Goal: Transaction & Acquisition: Obtain resource

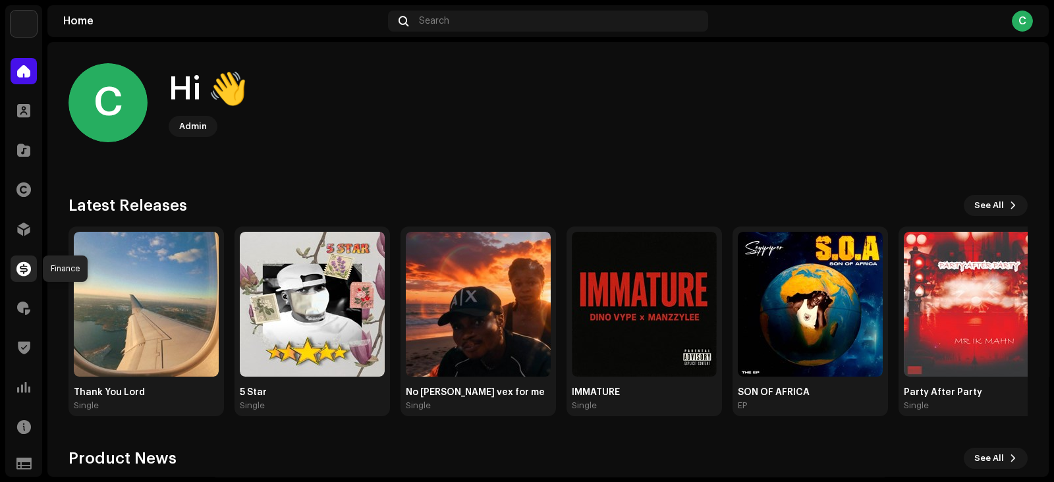
click at [22, 265] on span at bounding box center [23, 268] width 14 height 11
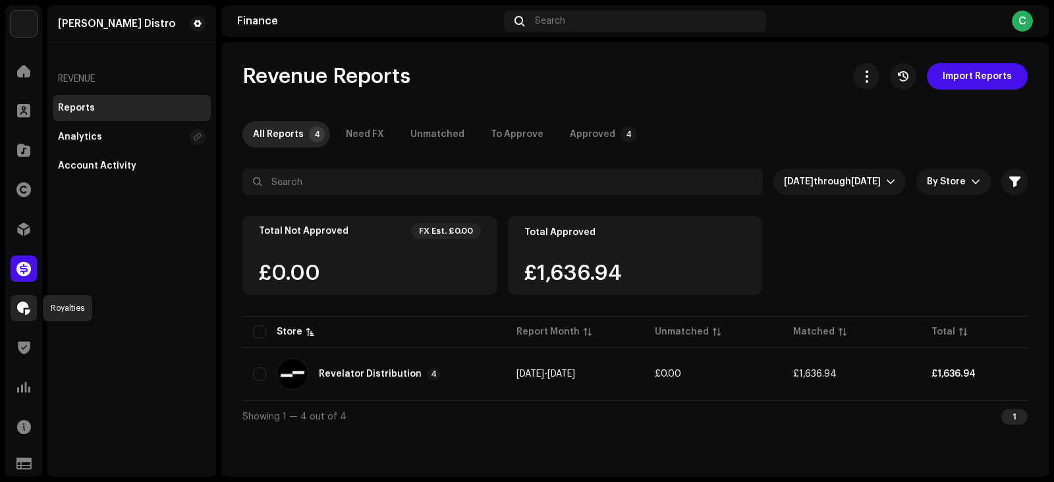
click at [24, 308] on span at bounding box center [23, 308] width 13 height 11
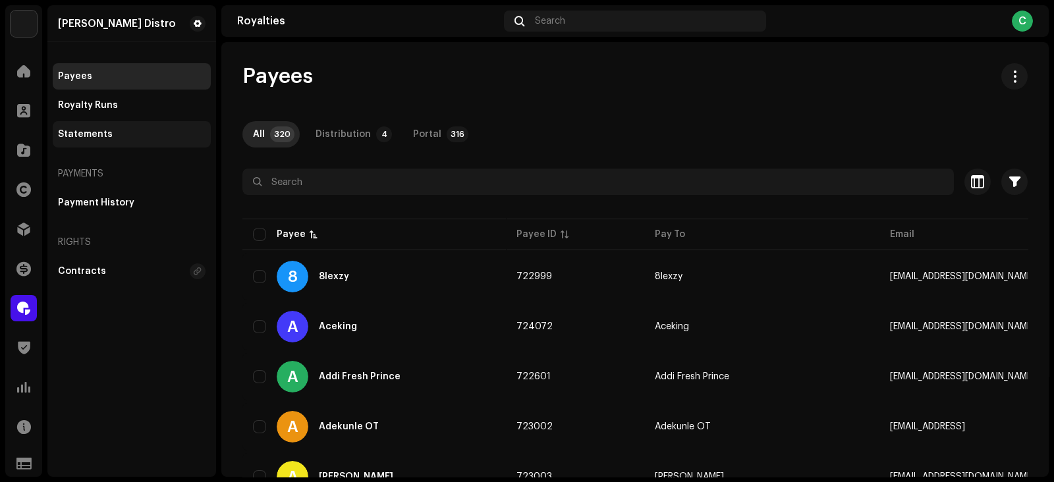
click at [92, 135] on div "Statements" at bounding box center [85, 134] width 55 height 11
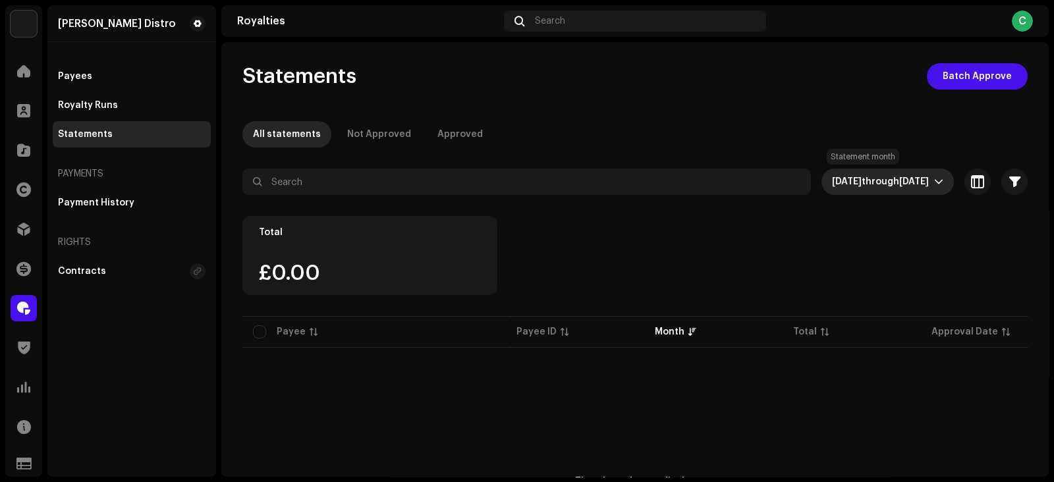
click at [899, 179] on span "[DATE]" at bounding box center [914, 181] width 30 height 9
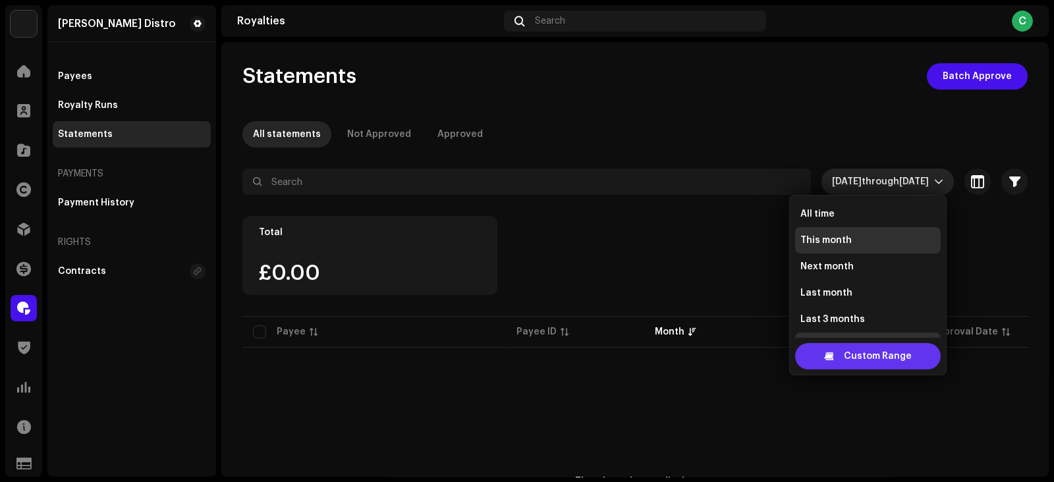
scroll to position [20, 0]
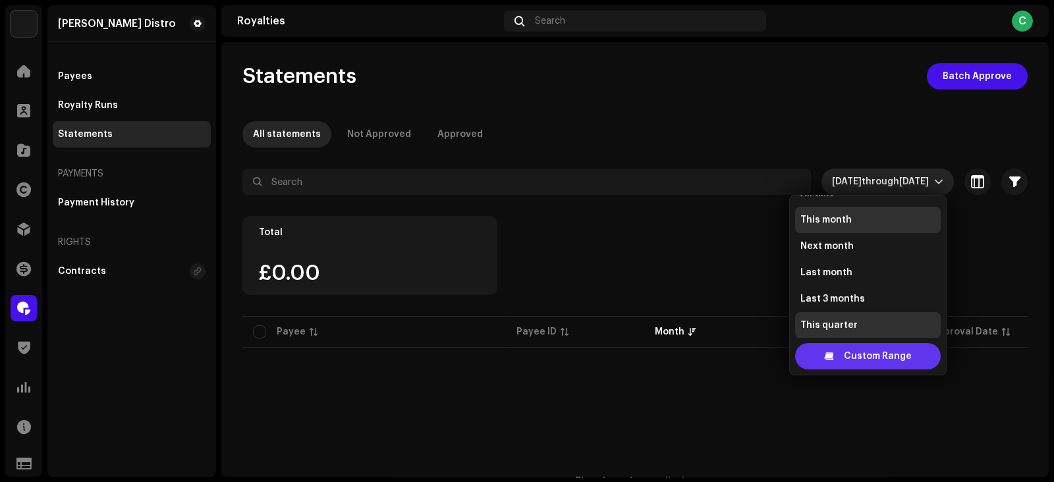
click at [880, 349] on span "Custom Range" at bounding box center [878, 356] width 68 height 26
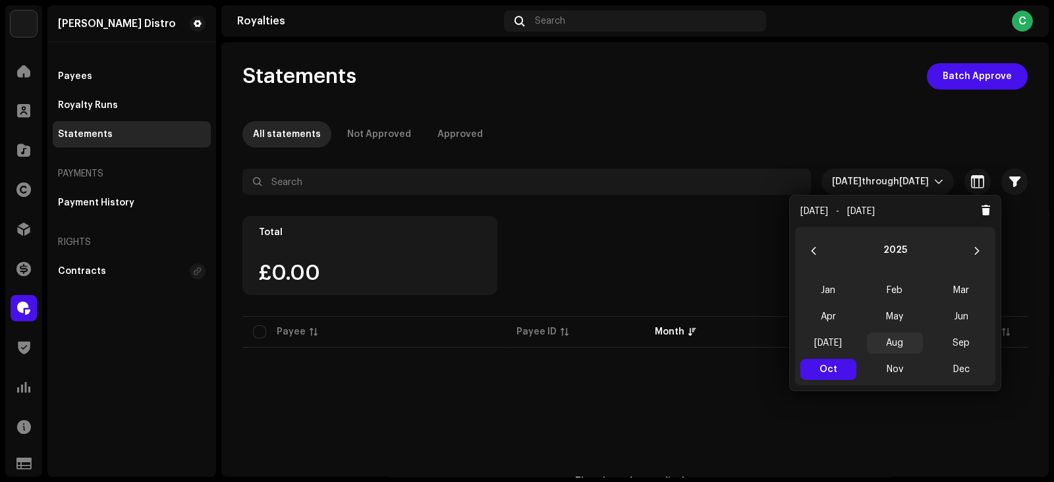
click at [889, 340] on span "Aug" at bounding box center [895, 343] width 56 height 21
click at [889, 340] on span "Aug Aug" at bounding box center [895, 343] width 56 height 21
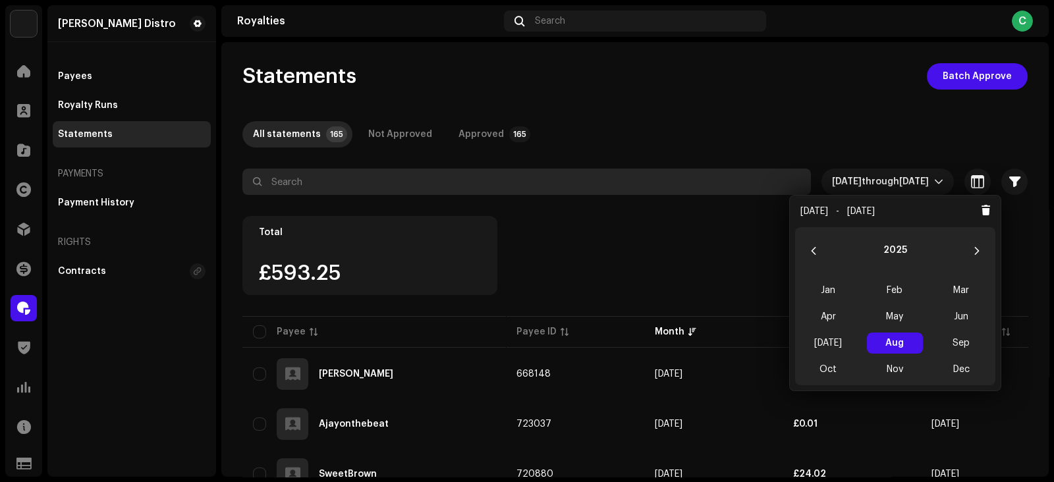
click at [378, 177] on input "text" at bounding box center [526, 182] width 568 height 26
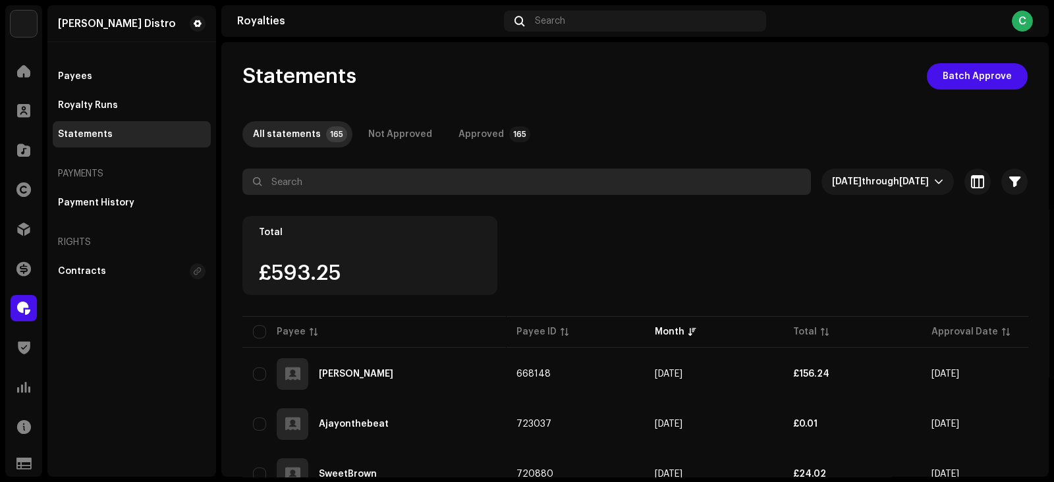
paste input "Faveboy Ryme"
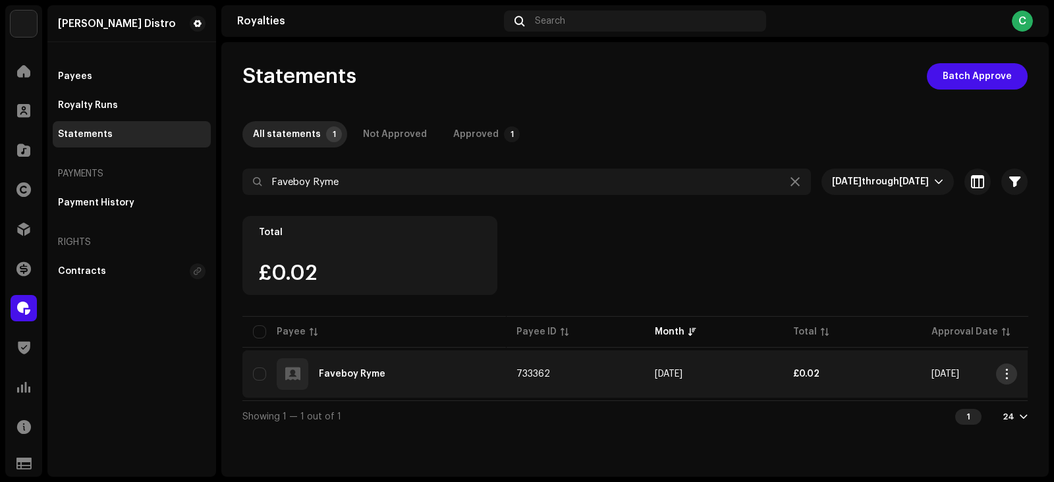
click at [999, 374] on button "button" at bounding box center [1006, 374] width 21 height 21
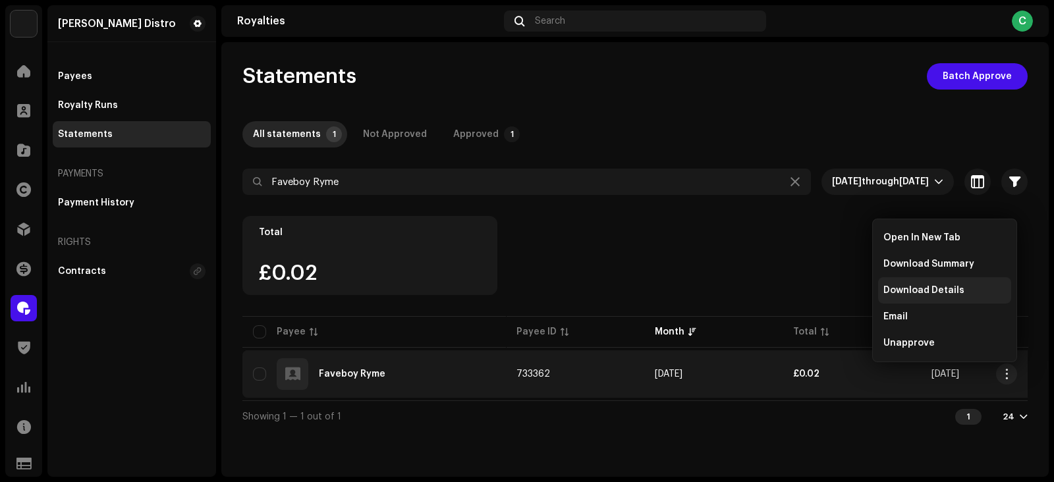
click at [902, 291] on span "Download Details" at bounding box center [923, 290] width 81 height 11
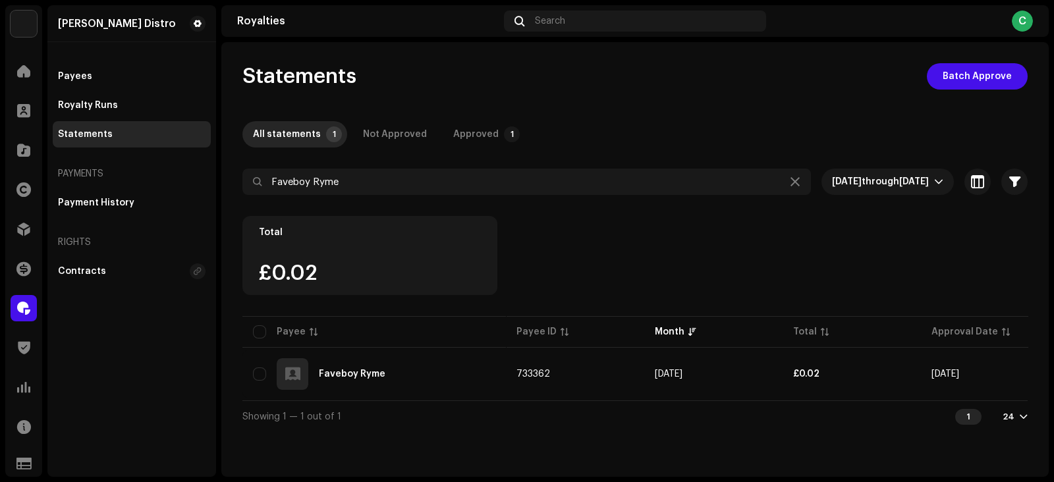
click at [1011, 418] on div "24" at bounding box center [1008, 417] width 12 height 11
click at [981, 394] on div "72" at bounding box center [994, 395] width 54 height 26
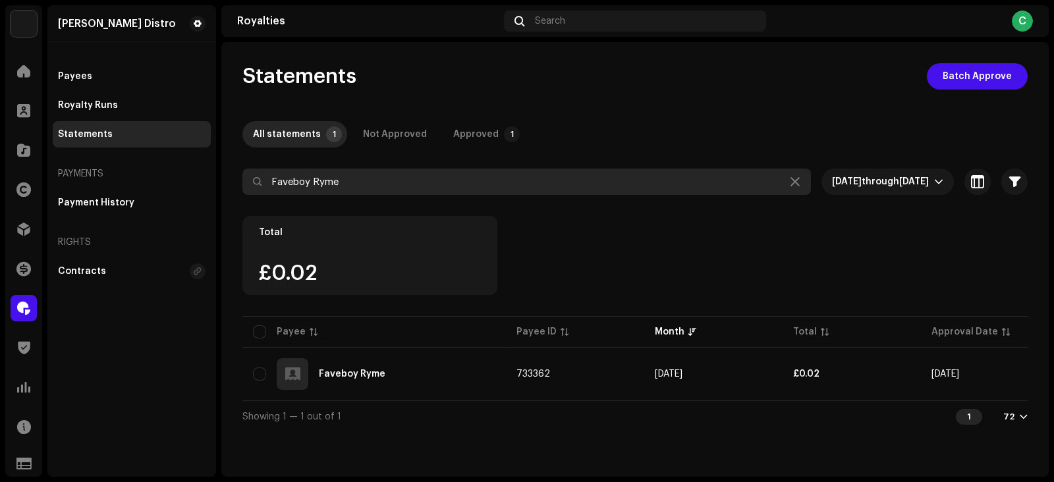
click at [410, 182] on input "Faveboy Ryme" at bounding box center [526, 182] width 568 height 26
paste input "Thugdrax"
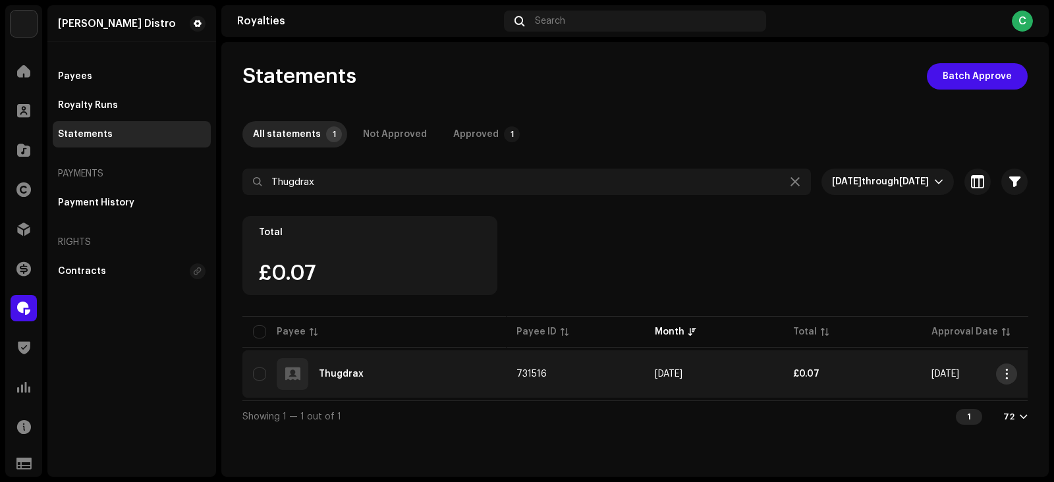
click at [1010, 376] on span "button" at bounding box center [1007, 374] width 10 height 11
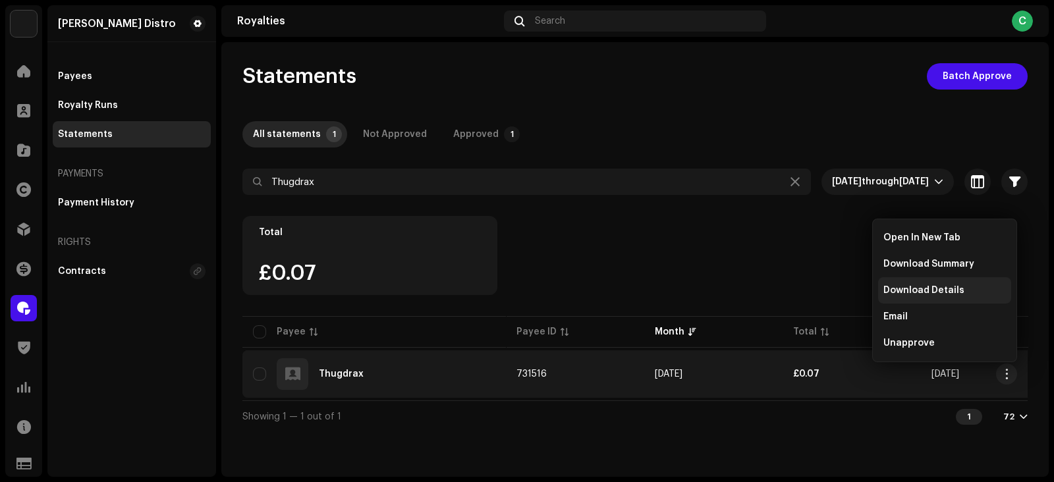
click at [919, 295] on span "Download Details" at bounding box center [923, 290] width 81 height 11
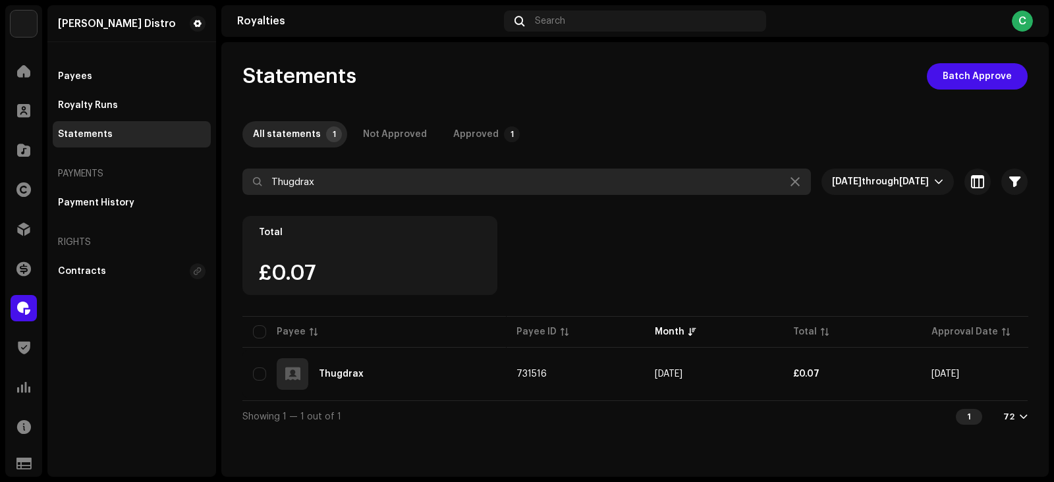
click at [472, 191] on input "Thugdrax" at bounding box center [526, 182] width 568 height 26
paste input "[PERSON_NAME]"
type input "[PERSON_NAME]"
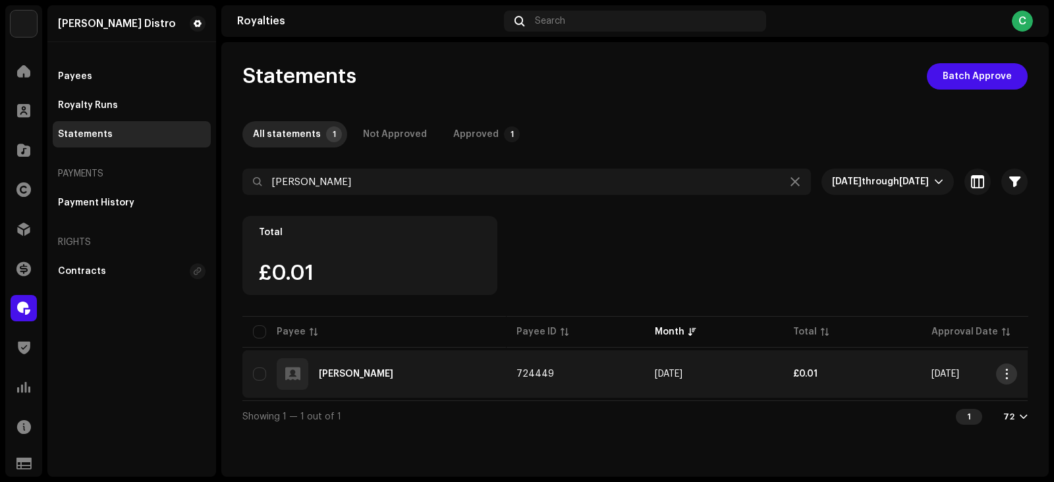
click at [1008, 377] on span "button" at bounding box center [1007, 374] width 10 height 11
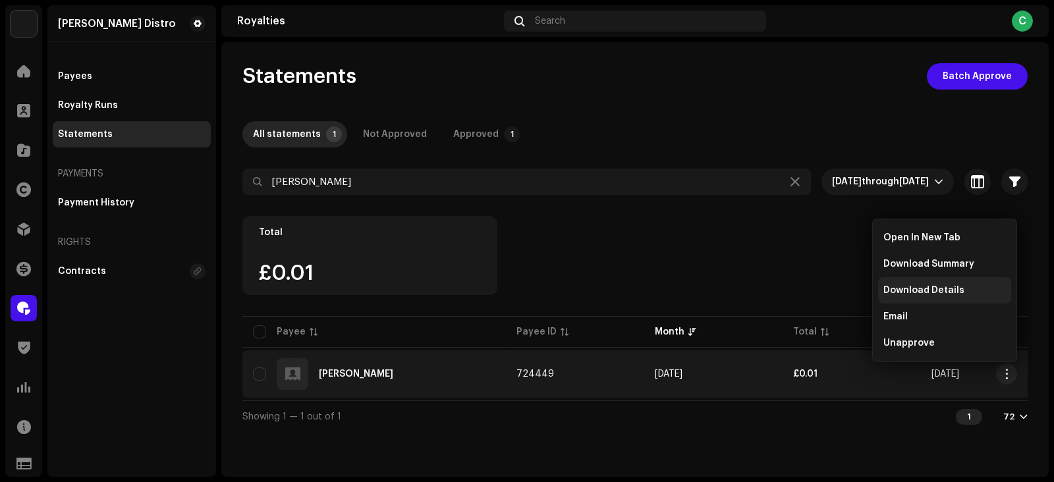
click at [906, 290] on span "Download Details" at bounding box center [923, 290] width 81 height 11
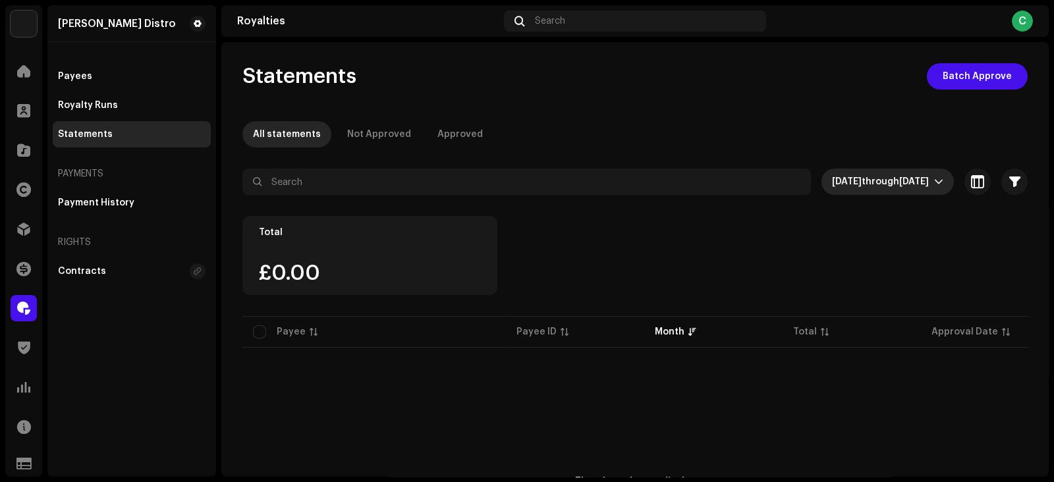
click at [869, 174] on span "[DATE] through [DATE]" at bounding box center [883, 182] width 102 height 26
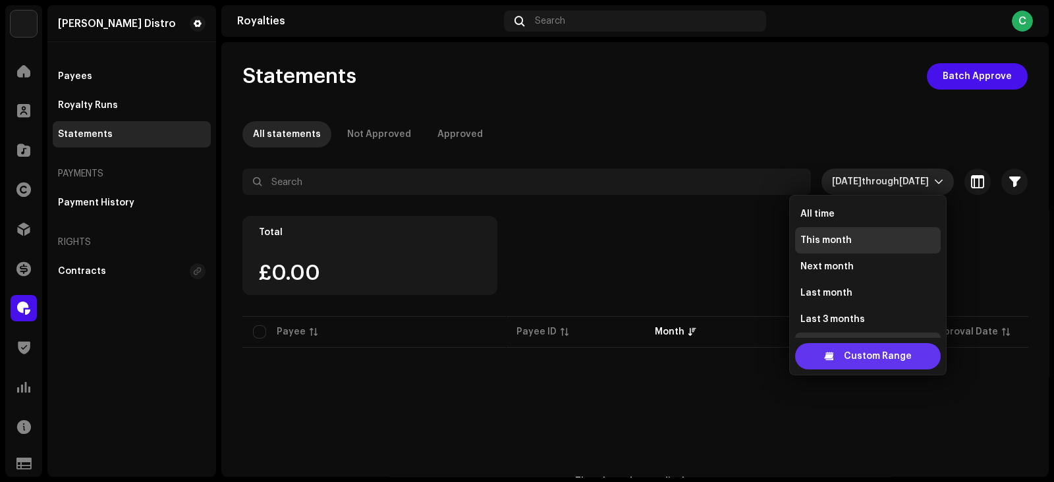
scroll to position [20, 0]
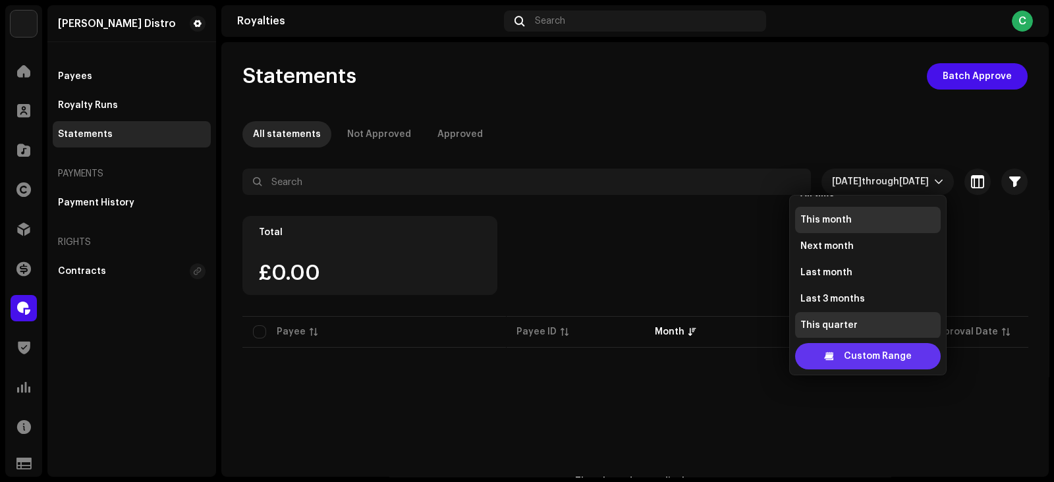
click at [848, 352] on span "Custom Range" at bounding box center [878, 356] width 68 height 26
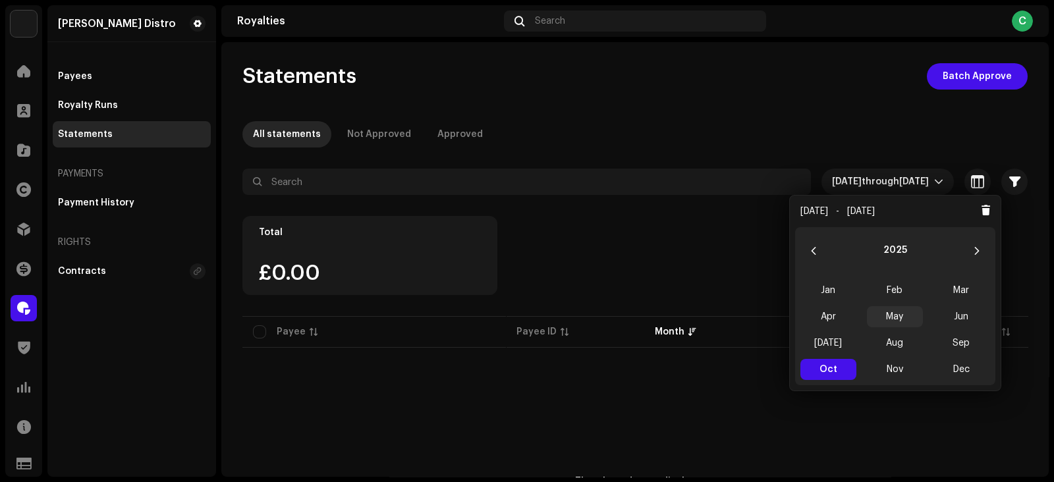
click at [896, 317] on span "May" at bounding box center [895, 316] width 56 height 21
click at [896, 317] on span "May May" at bounding box center [895, 316] width 56 height 21
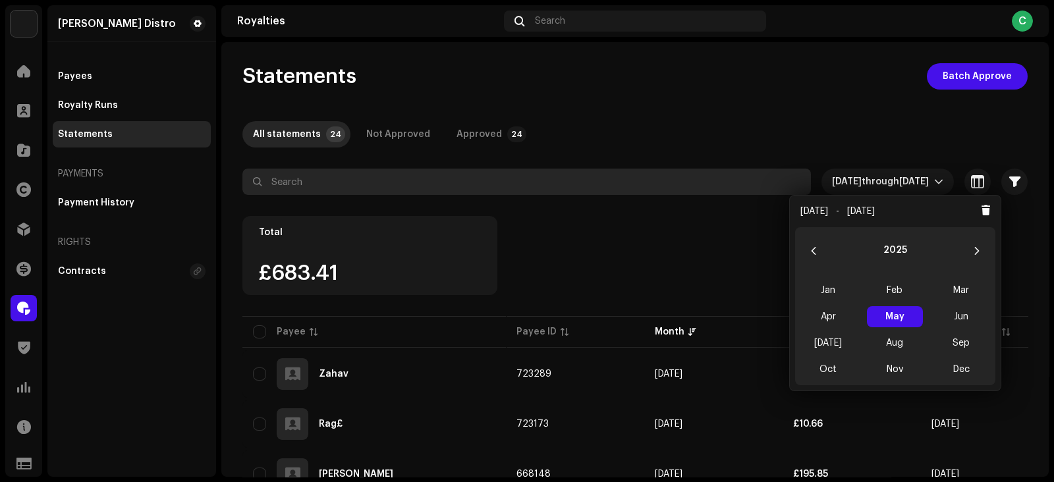
click at [352, 178] on input "text" at bounding box center [526, 182] width 568 height 26
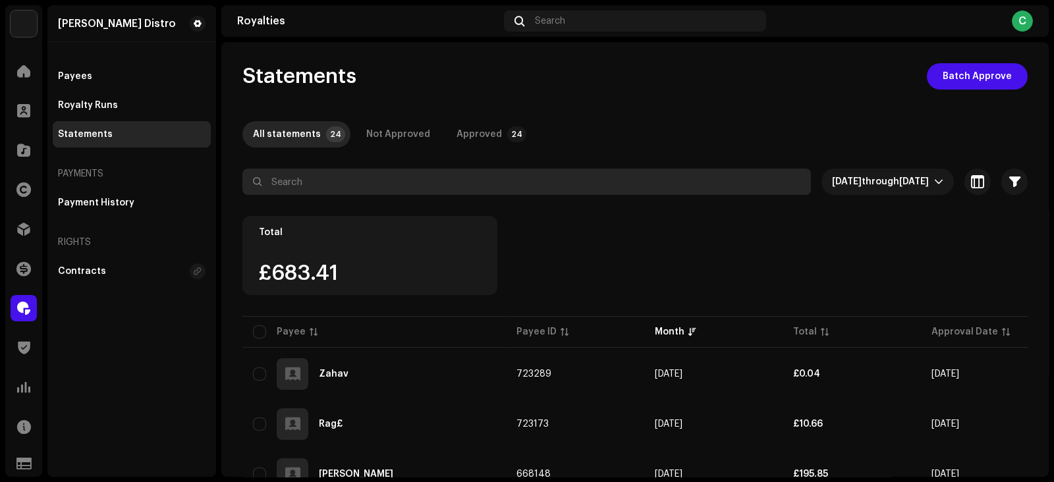
paste input "Faveboy Ryme"
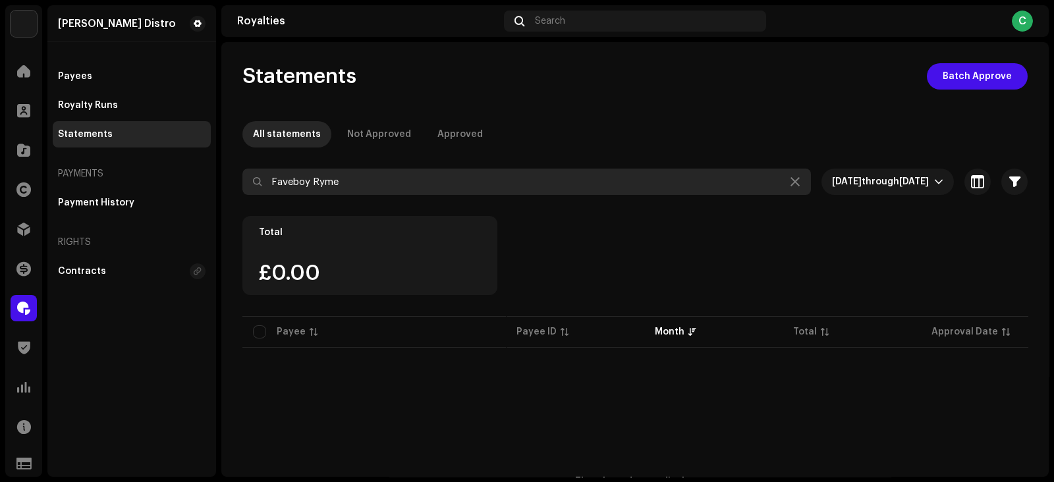
paste input "[PERSON_NAME]"
type input "[PERSON_NAME]"
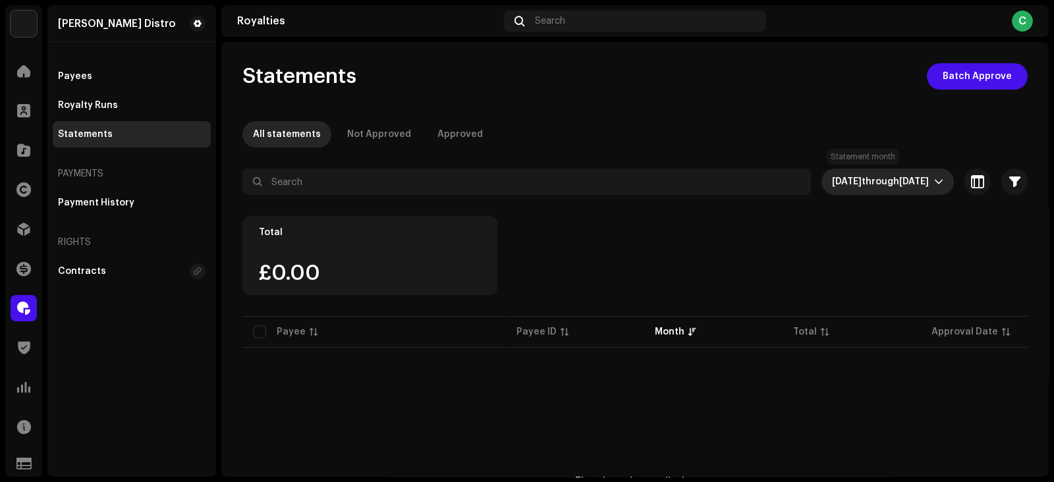
click at [834, 173] on span "[DATE] through [DATE]" at bounding box center [883, 182] width 102 height 26
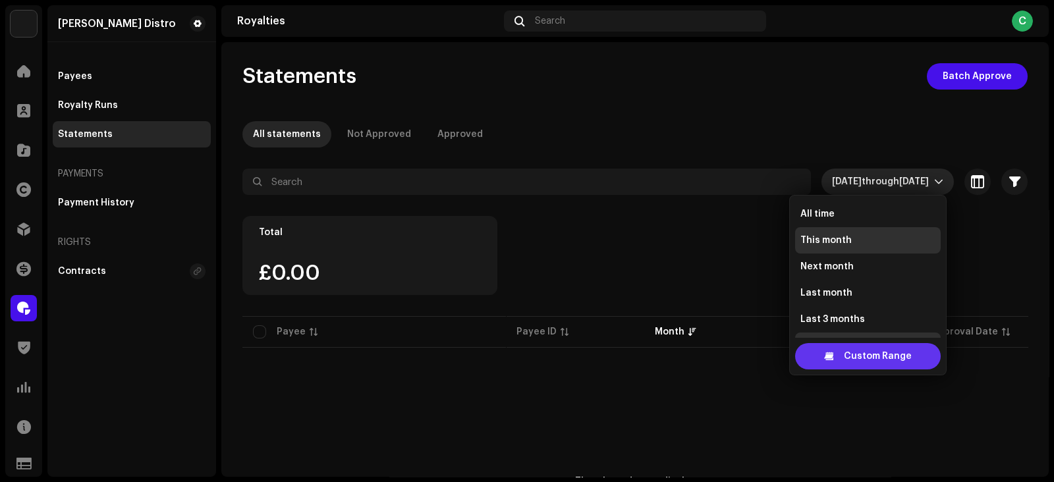
scroll to position [20, 0]
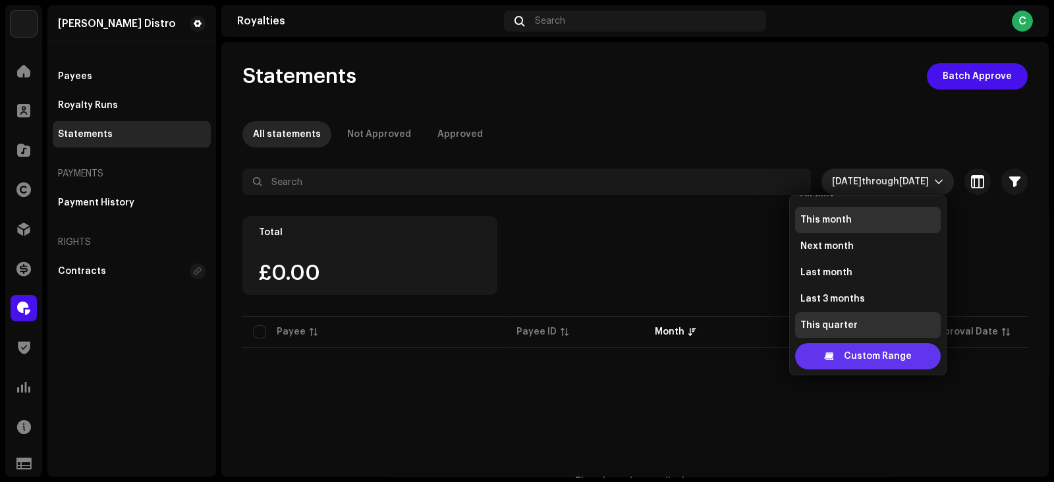
click at [836, 359] on div "Custom Range" at bounding box center [868, 356] width 146 height 26
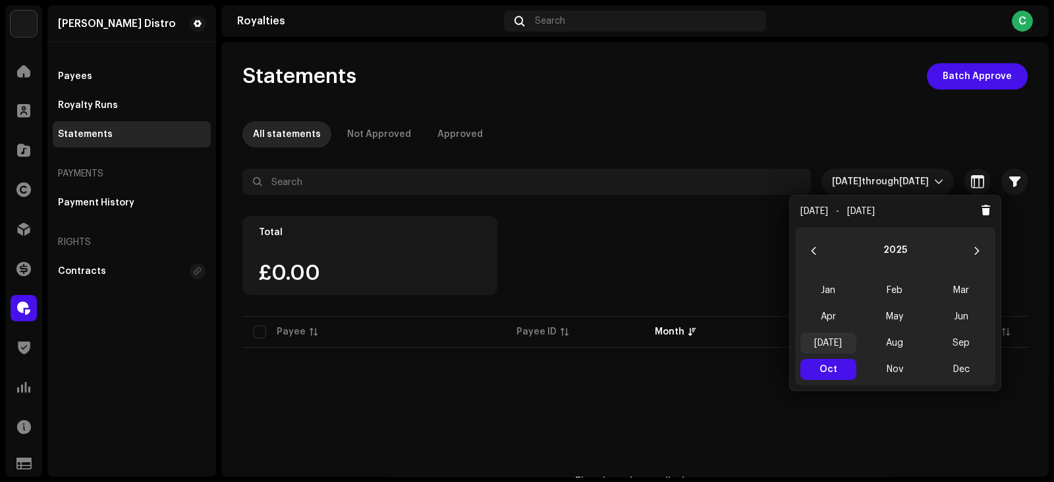
click at [832, 344] on span "[DATE]" at bounding box center [828, 343] width 56 height 21
click at [832, 344] on span "Jul Jul" at bounding box center [828, 343] width 56 height 21
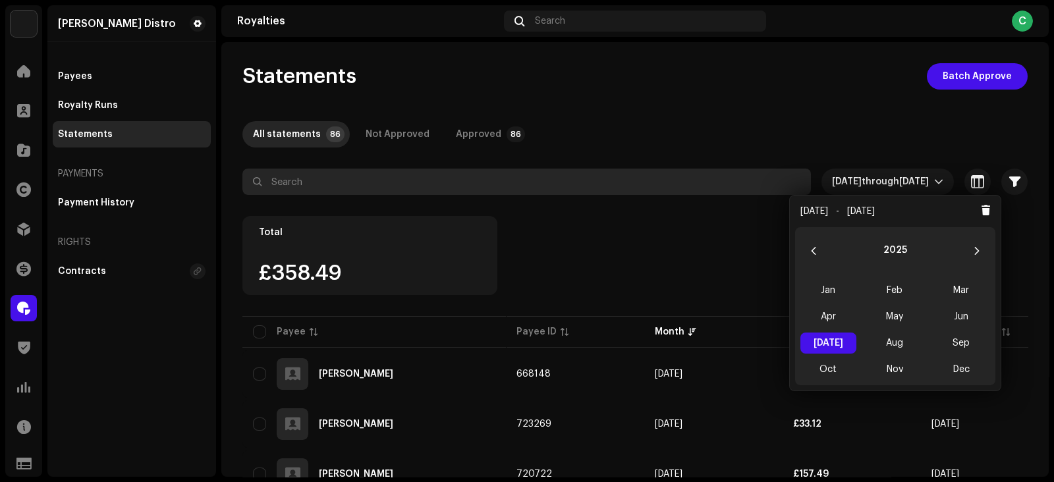
click at [378, 177] on input "text" at bounding box center [526, 182] width 568 height 26
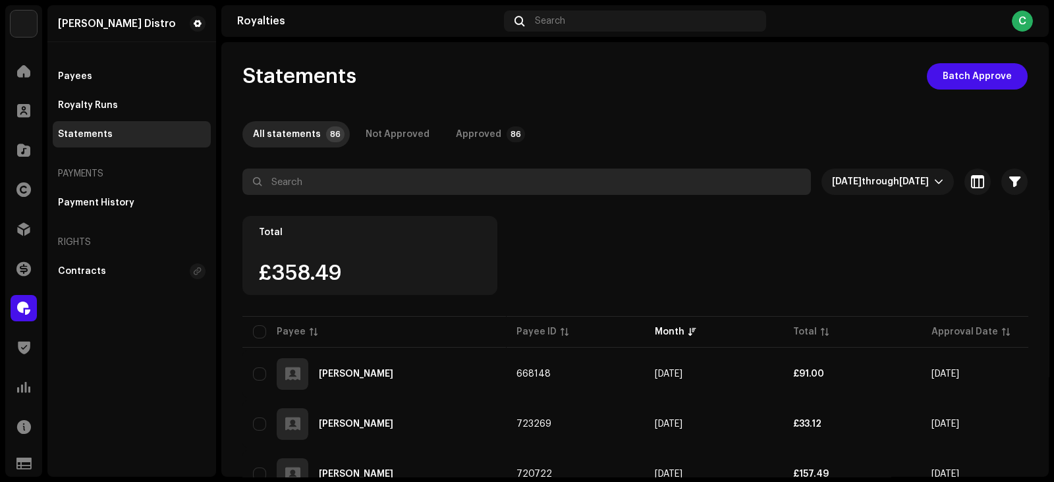
paste input "Faveboy Ryme"
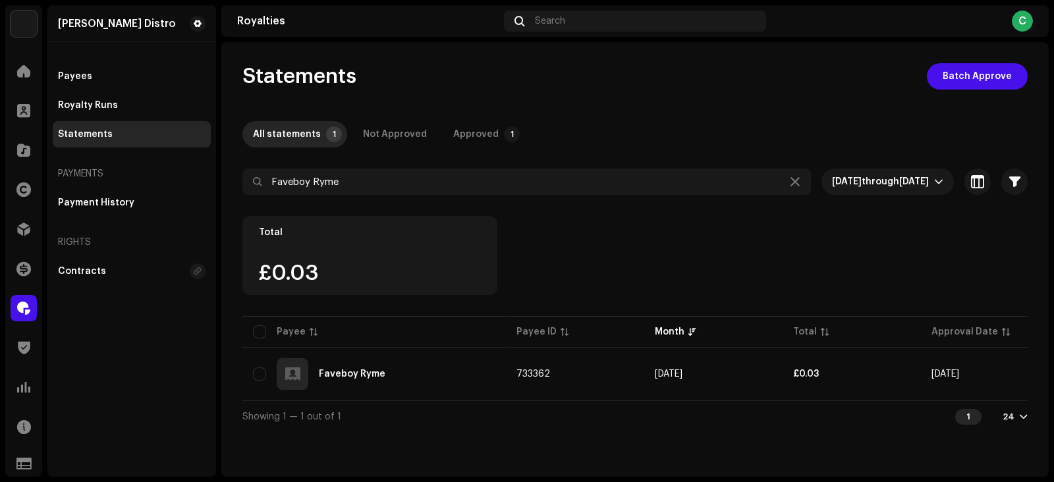
click at [911, 289] on div "Total £0.03" at bounding box center [634, 264] width 785 height 97
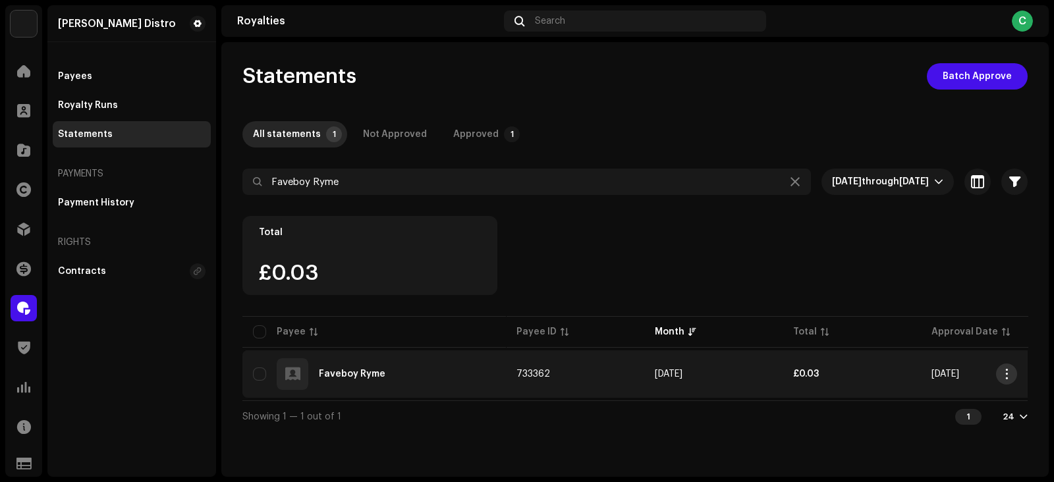
click at [1002, 376] on span "button" at bounding box center [1007, 374] width 10 height 11
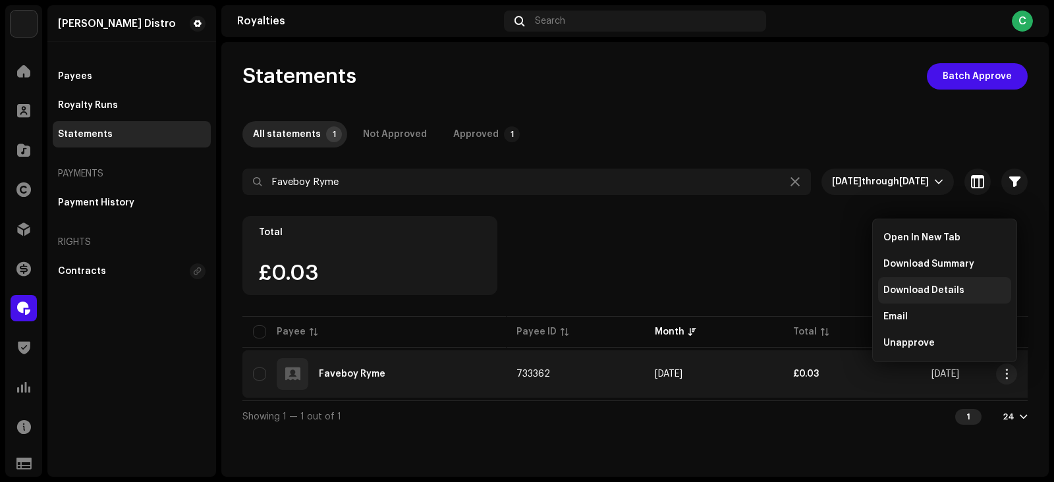
click at [931, 288] on span "Download Details" at bounding box center [923, 290] width 81 height 11
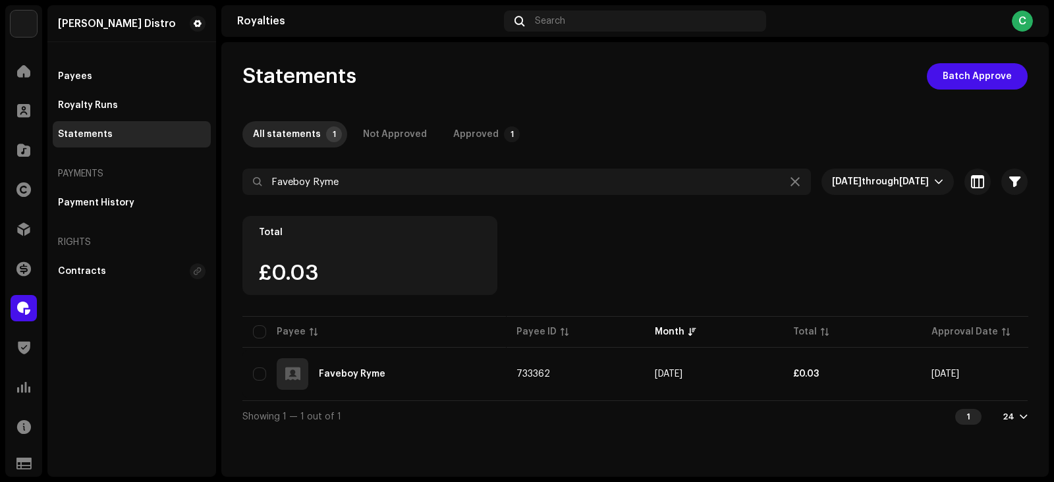
click at [1017, 420] on div "24" at bounding box center [1014, 417] width 25 height 11
click at [985, 396] on div "72" at bounding box center [994, 395] width 54 height 26
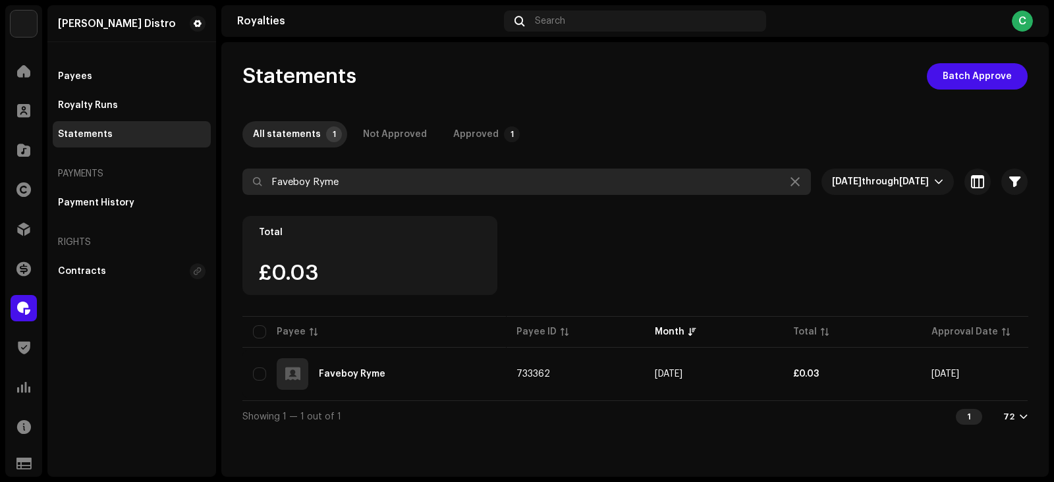
click at [408, 176] on input "Faveboy Ryme" at bounding box center [526, 182] width 568 height 26
paste input "Thugdrax"
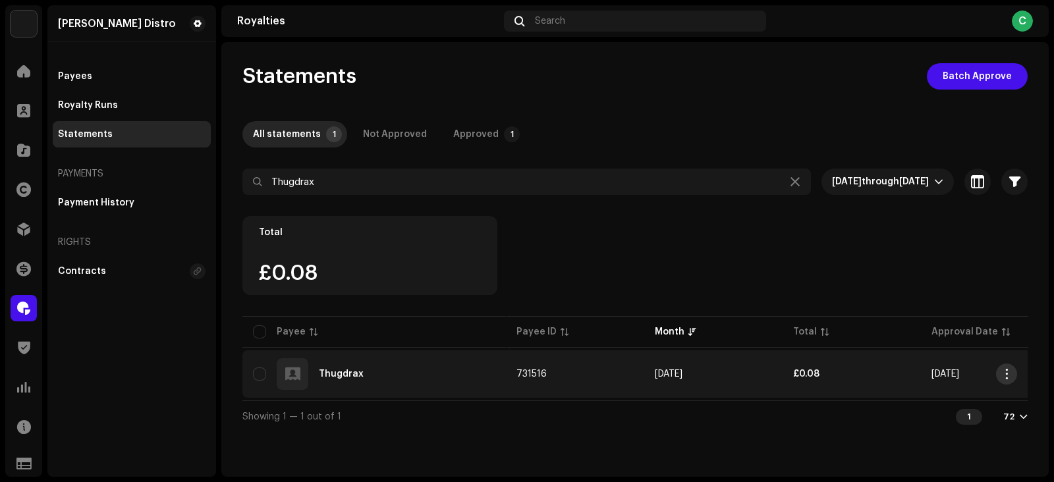
click at [1005, 374] on span "button" at bounding box center [1007, 374] width 10 height 11
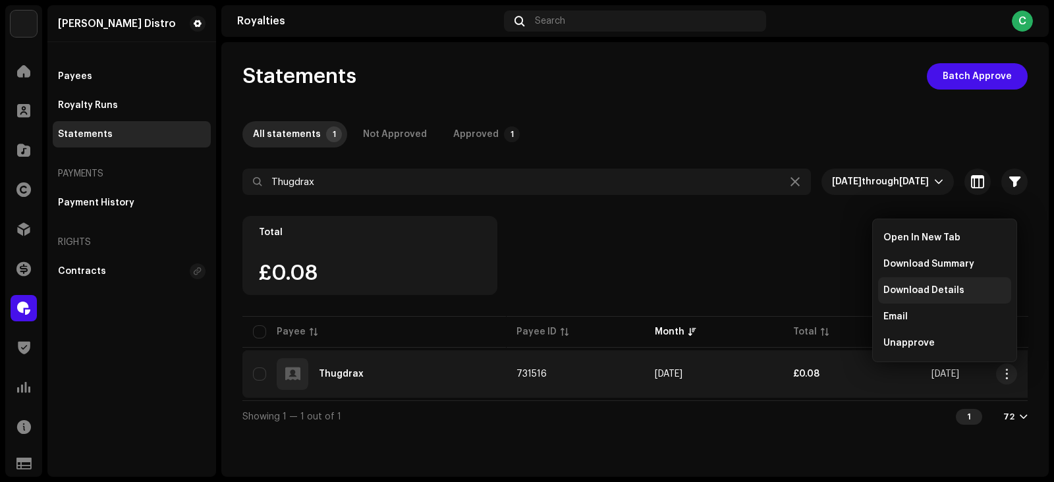
click at [924, 285] on span "Download Details" at bounding box center [923, 290] width 81 height 11
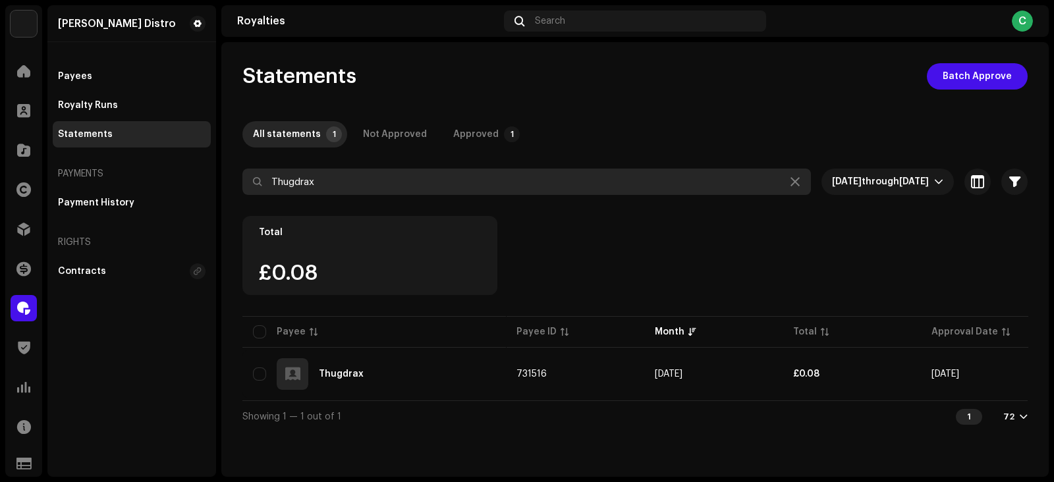
click at [472, 191] on input "Thugdrax" at bounding box center [526, 182] width 568 height 26
paste input "[PERSON_NAME]"
type input "[PERSON_NAME]"
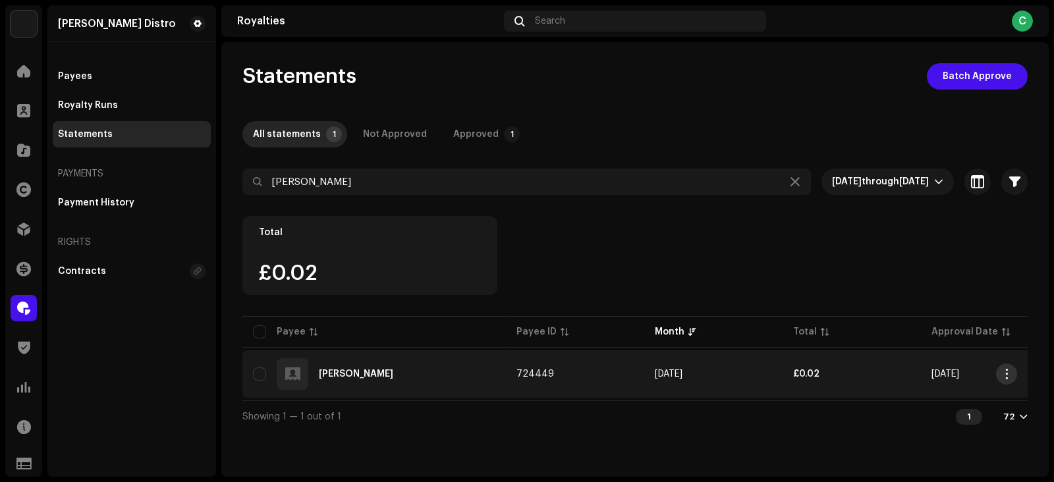
click at [1006, 375] on span "button" at bounding box center [1007, 374] width 10 height 11
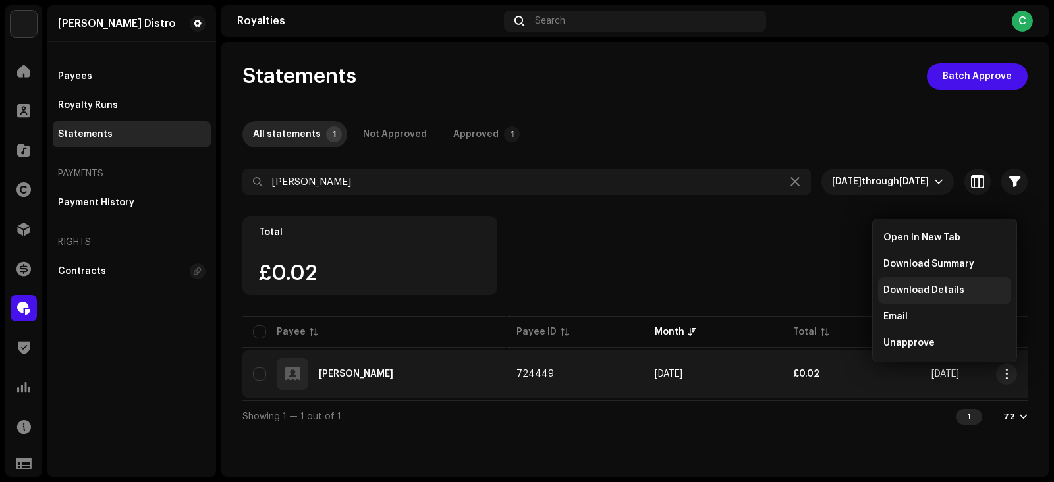
click at [927, 288] on span "Download Details" at bounding box center [923, 290] width 81 height 11
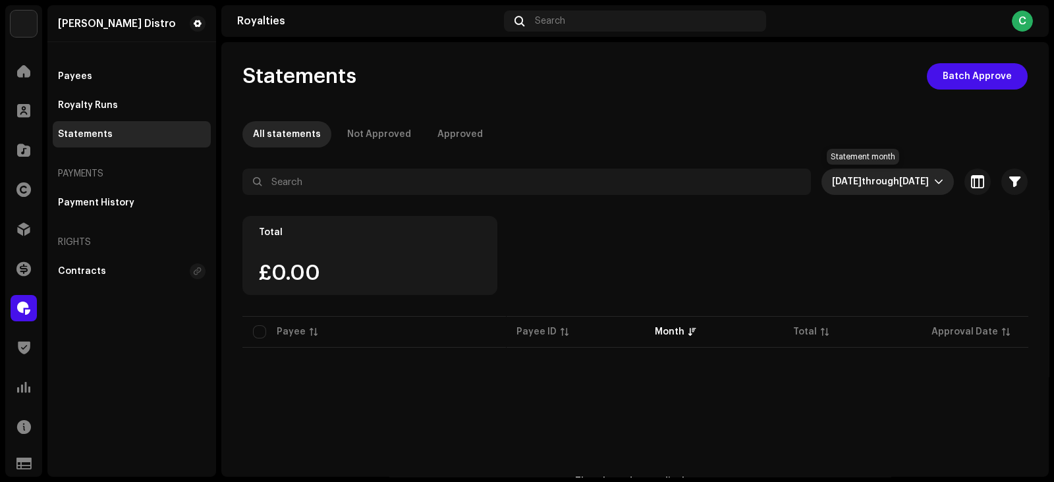
click at [865, 179] on span "through" at bounding box center [880, 181] width 38 height 9
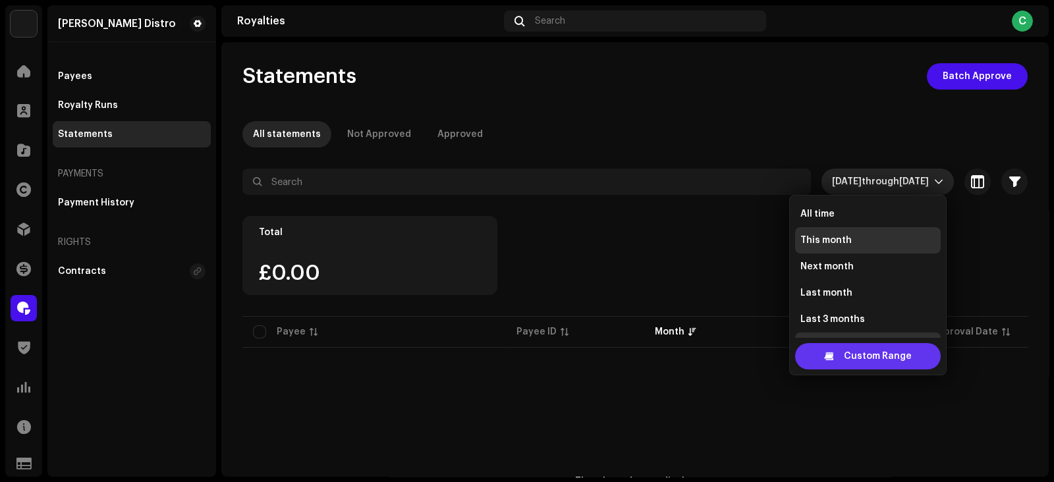
click at [869, 354] on span "Custom Range" at bounding box center [878, 356] width 68 height 26
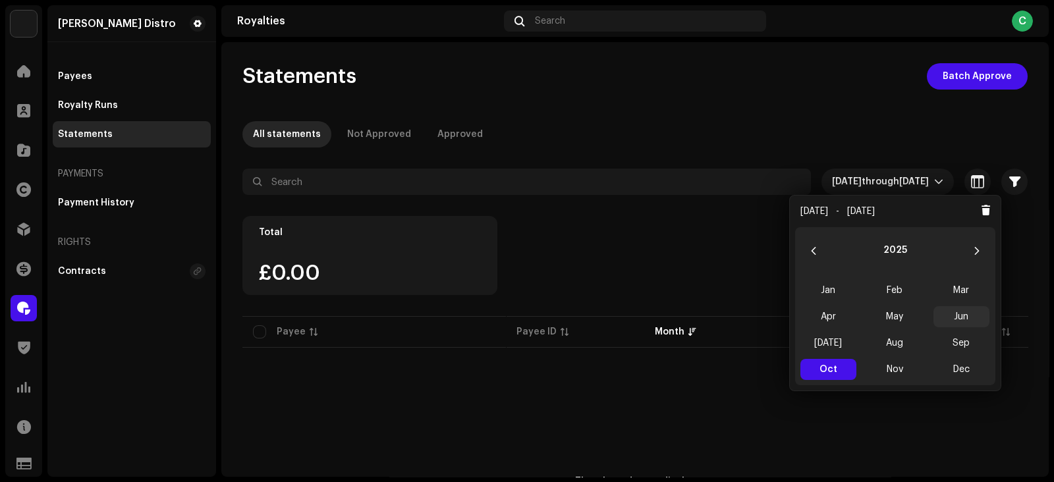
click at [960, 318] on span "Jun" at bounding box center [961, 316] width 56 height 21
click at [960, 318] on span "Jun Jun" at bounding box center [961, 316] width 56 height 21
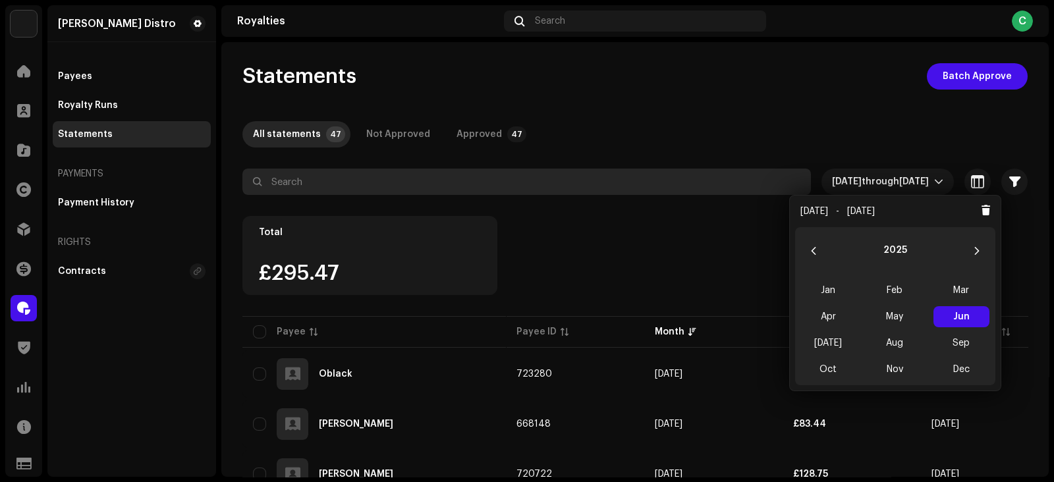
click at [379, 179] on input "text" at bounding box center [526, 182] width 568 height 26
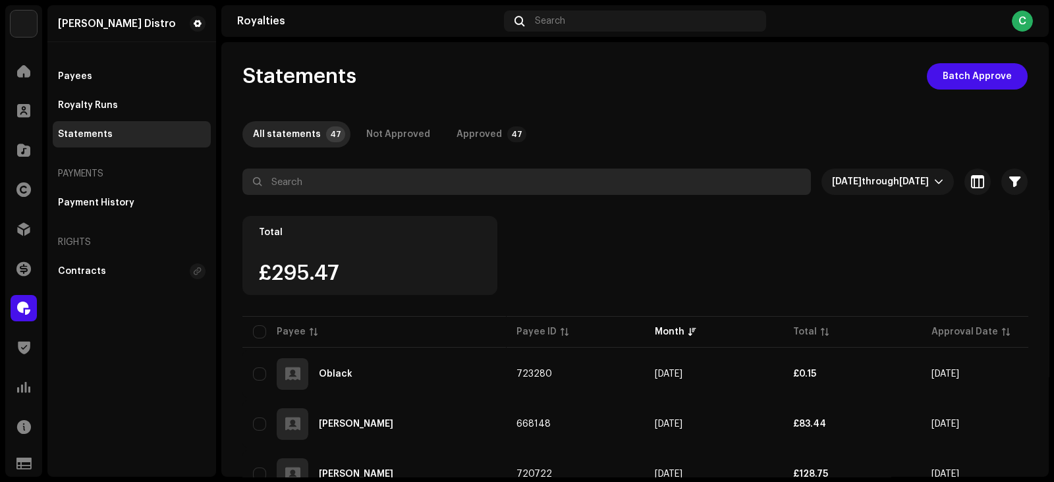
paste input "Faveboy Ryme"
type input "Faveboy Ryme"
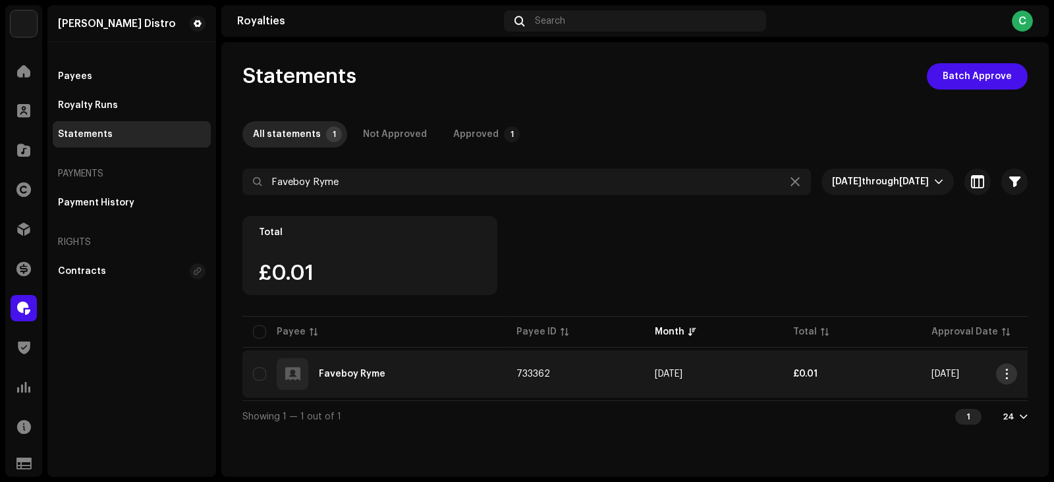
click at [1011, 375] on button "button" at bounding box center [1006, 374] width 21 height 21
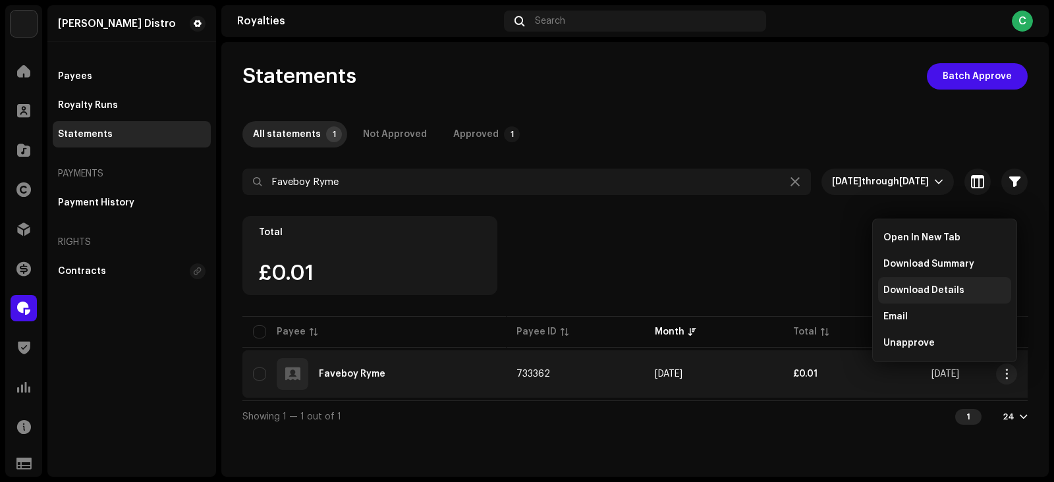
click at [915, 293] on span "Download Details" at bounding box center [923, 290] width 81 height 11
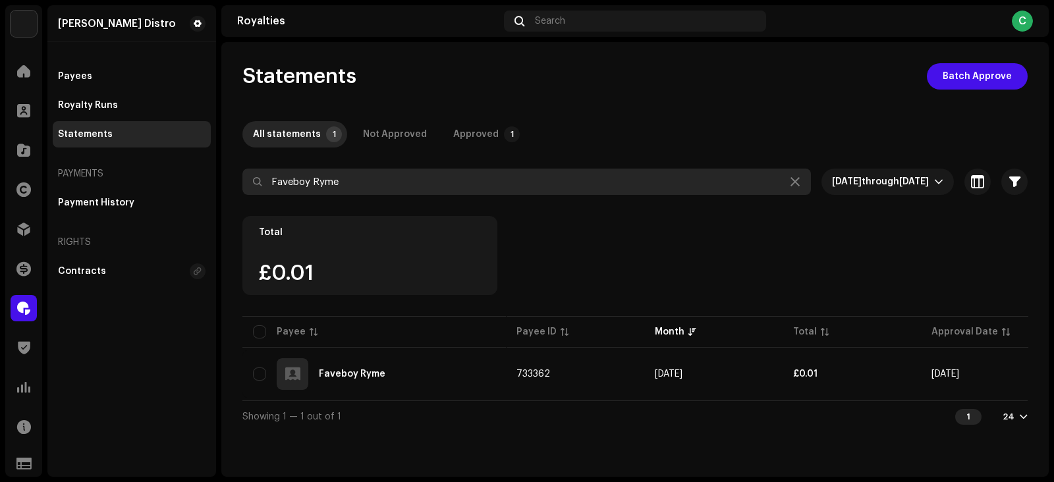
click at [348, 182] on input "Faveboy Ryme" at bounding box center [526, 182] width 568 height 26
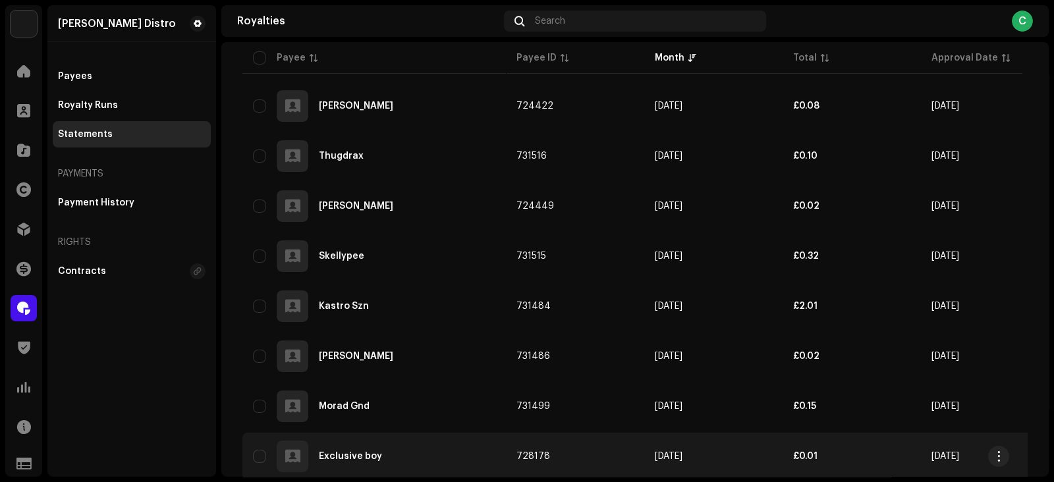
scroll to position [1102, 0]
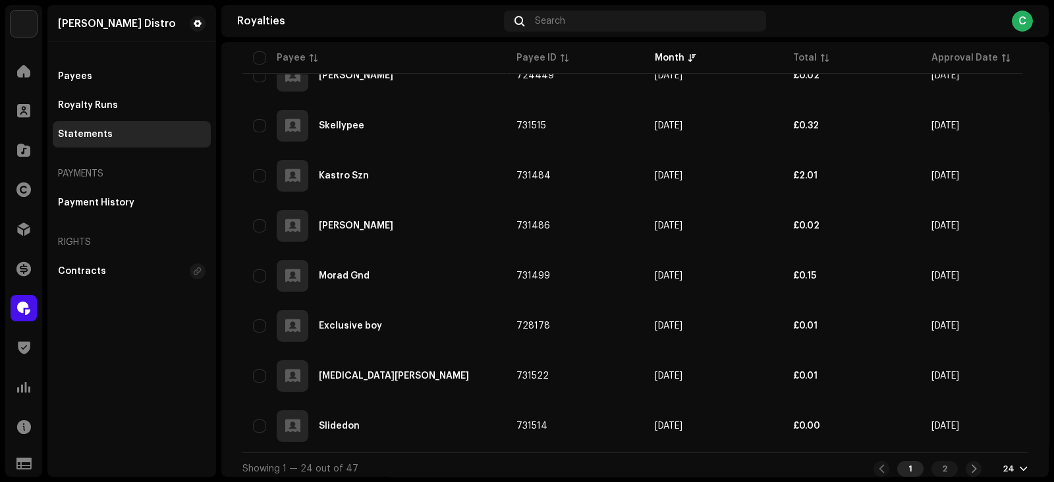
click at [1007, 464] on div "24" at bounding box center [1014, 469] width 25 height 11
click at [965, 438] on div "72" at bounding box center [987, 436] width 54 height 26
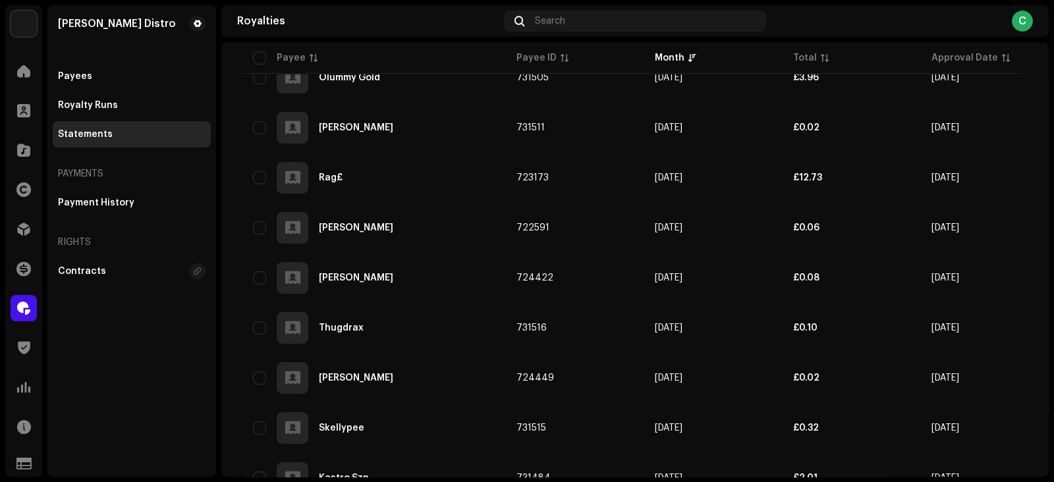
scroll to position [906, 0]
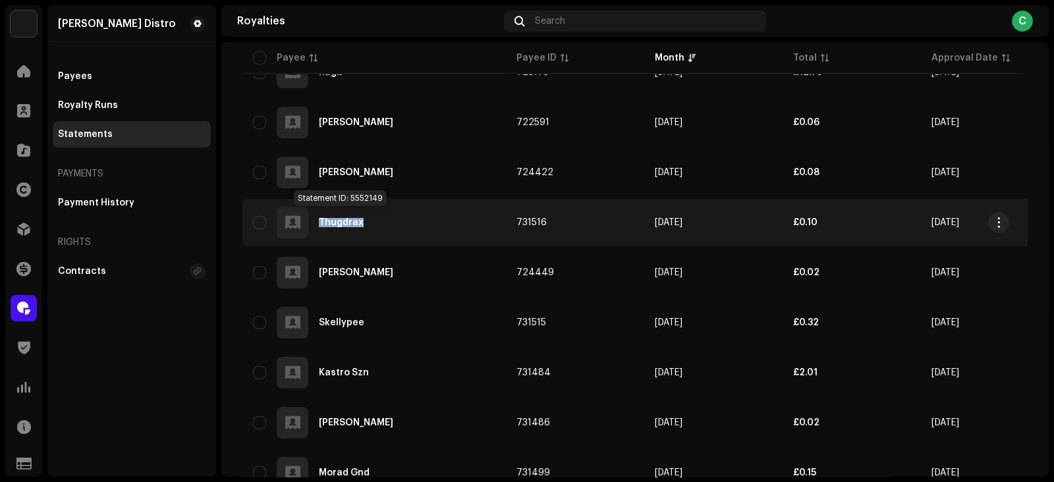
copy div "Thugdrax"
click at [1002, 217] on span "button" at bounding box center [999, 222] width 10 height 11
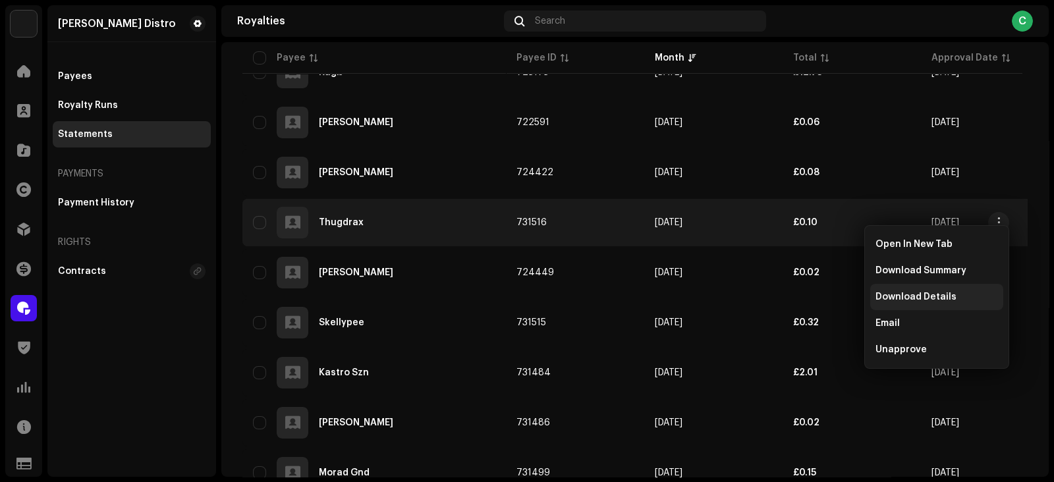
click at [896, 297] on span "Download Details" at bounding box center [915, 297] width 81 height 11
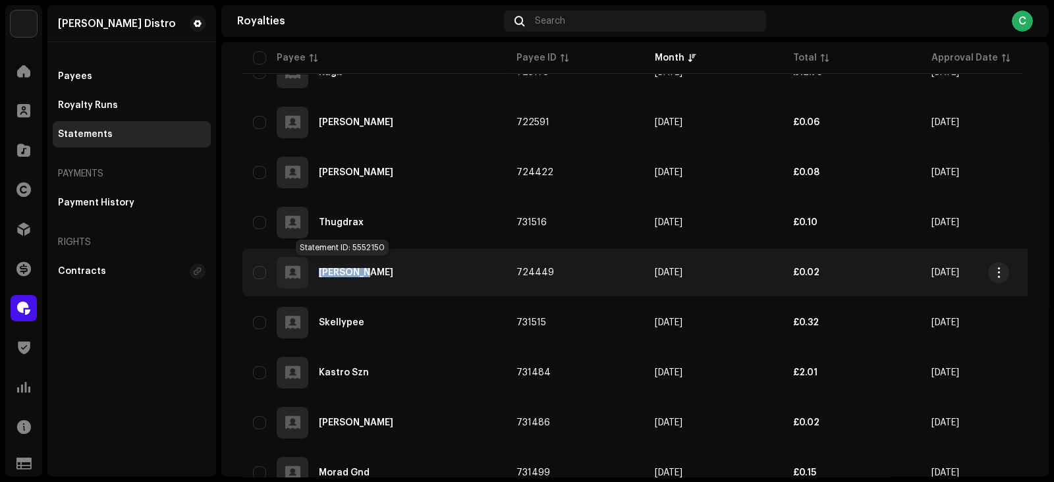
copy div "[PERSON_NAME]"
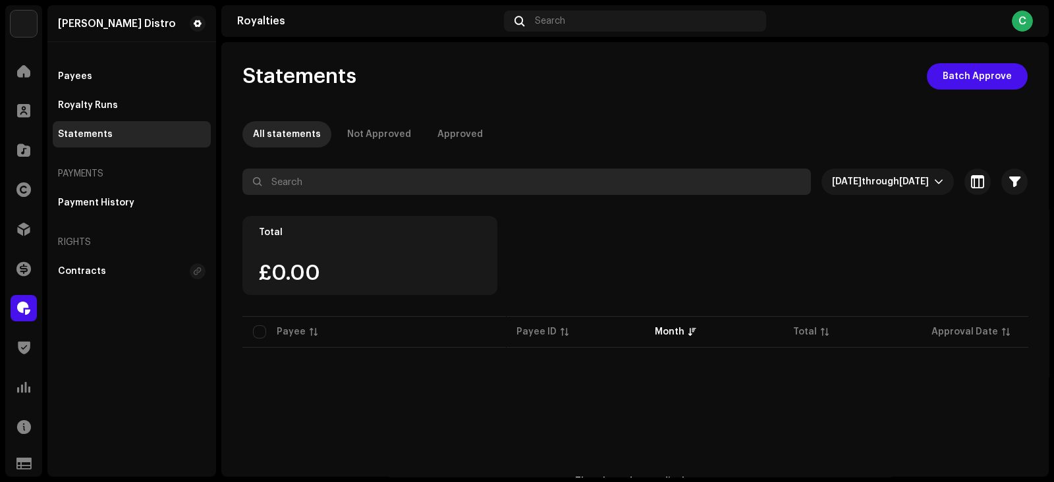
click at [514, 179] on input "text" at bounding box center [526, 182] width 568 height 26
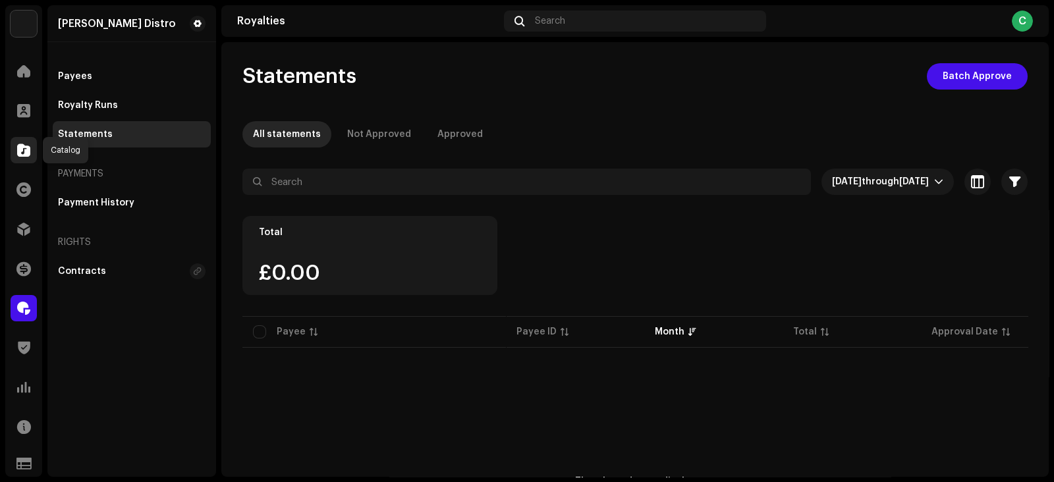
click at [20, 159] on div at bounding box center [24, 150] width 26 height 26
click at [25, 148] on span at bounding box center [23, 150] width 13 height 11
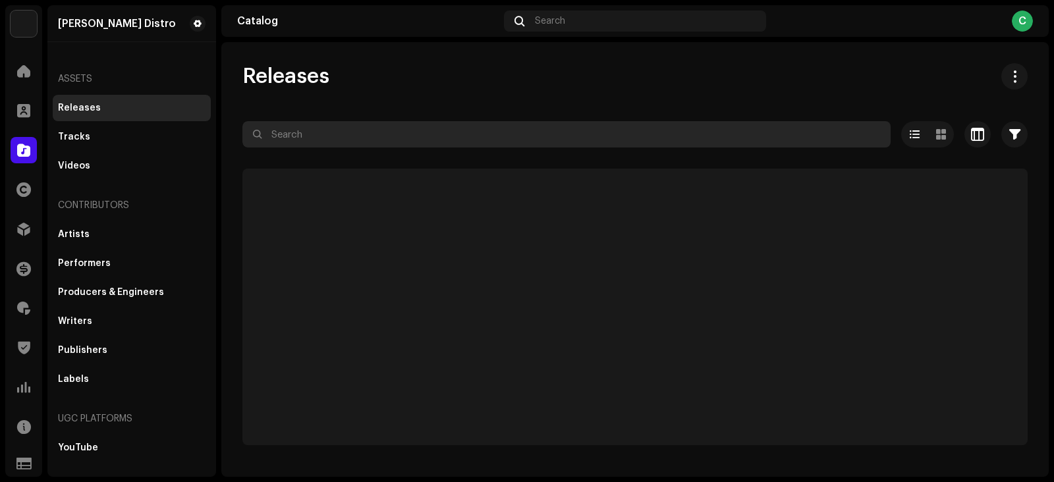
click at [404, 121] on input "text" at bounding box center [566, 134] width 648 height 26
paste input "Thugdrax"
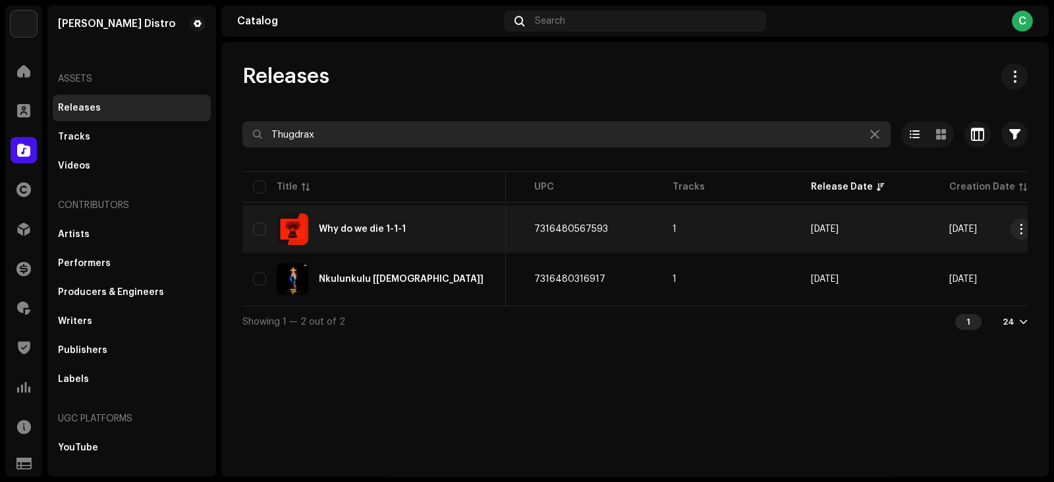
scroll to position [0, 412]
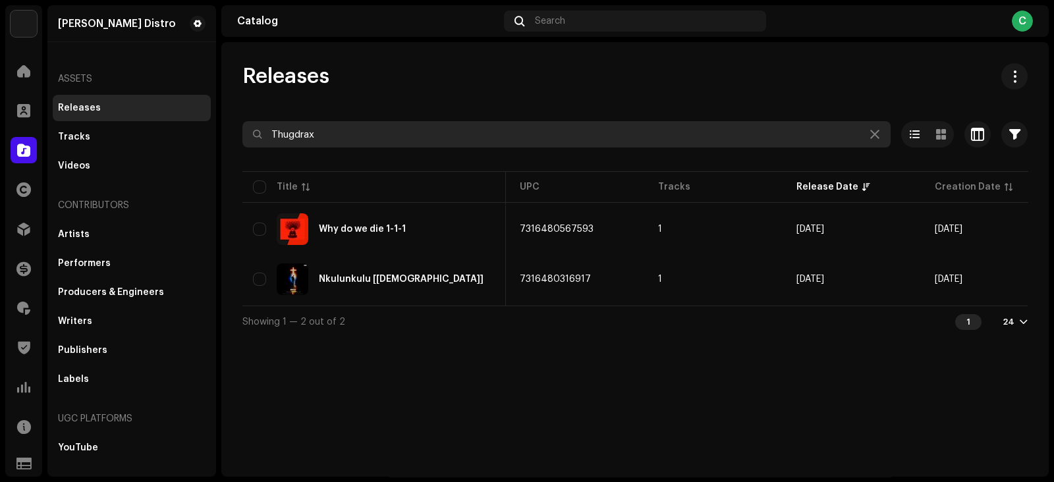
paste input "[PERSON_NAME]"
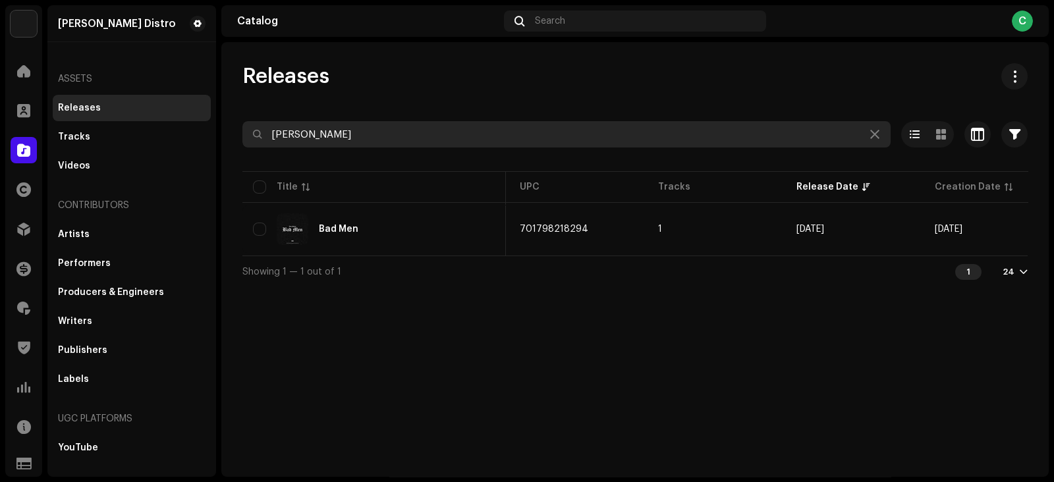
type input "[PERSON_NAME]"
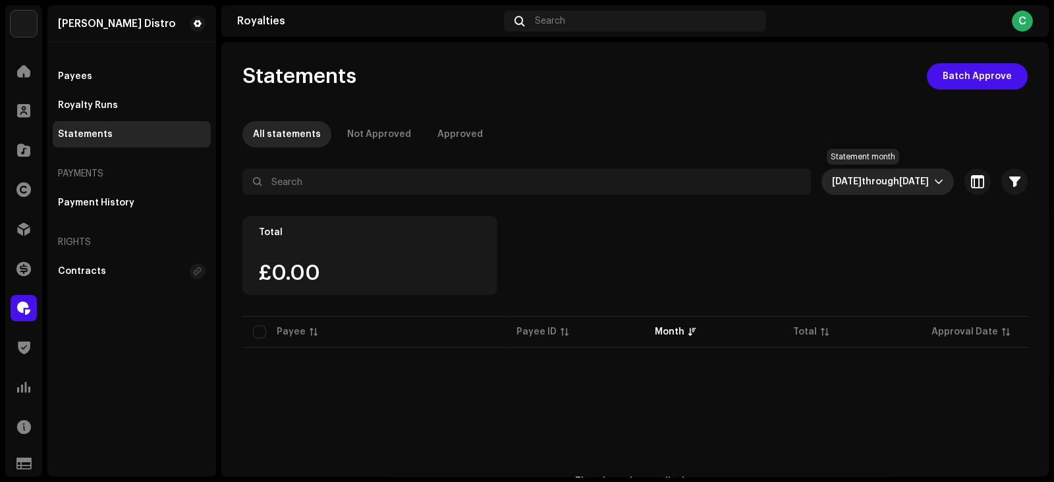
click at [862, 177] on span "through" at bounding box center [880, 181] width 38 height 9
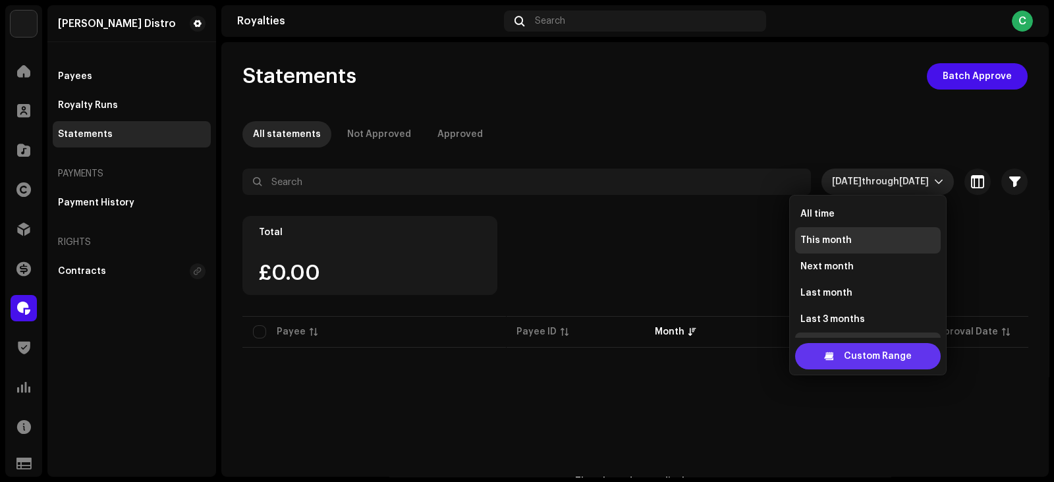
scroll to position [20, 0]
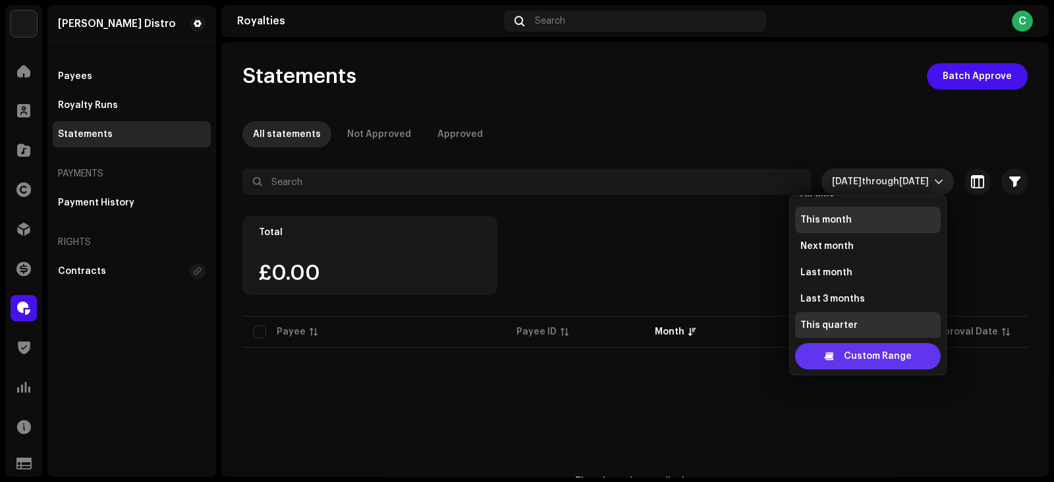
click at [847, 353] on span "Custom Range" at bounding box center [878, 356] width 68 height 26
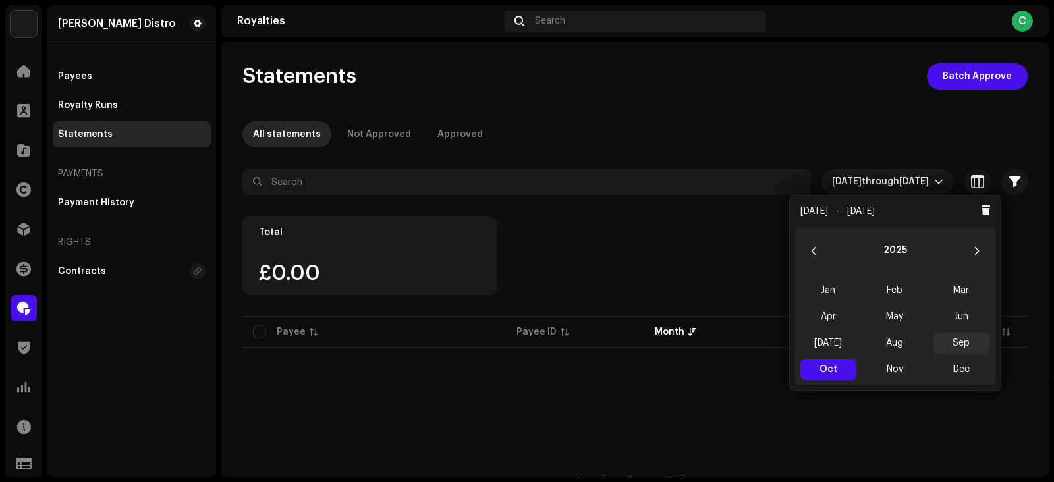
click at [958, 345] on span "Sep" at bounding box center [961, 343] width 56 height 21
click at [958, 345] on span "Sep Sep" at bounding box center [961, 343] width 56 height 21
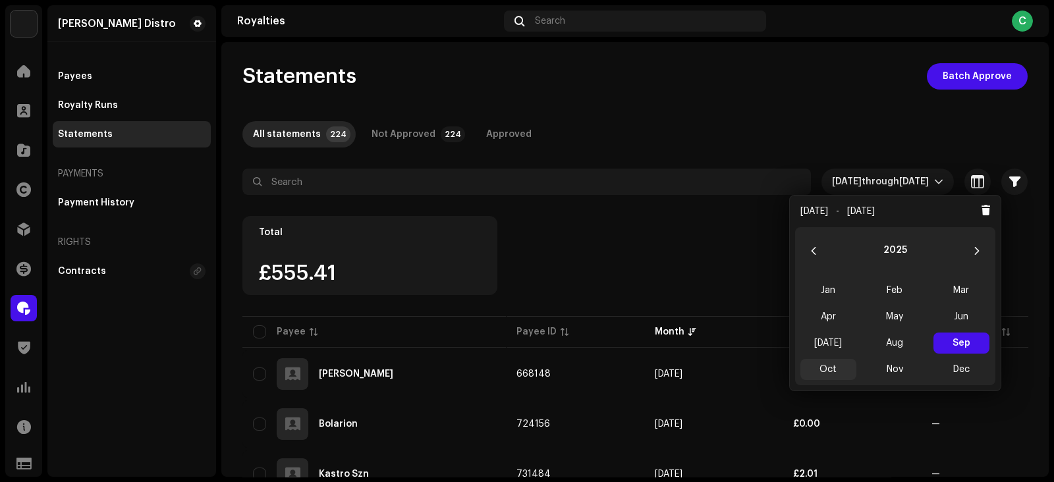
click at [830, 370] on span "Oct" at bounding box center [828, 369] width 56 height 21
click at [830, 370] on span "Oct Oct" at bounding box center [828, 369] width 56 height 21
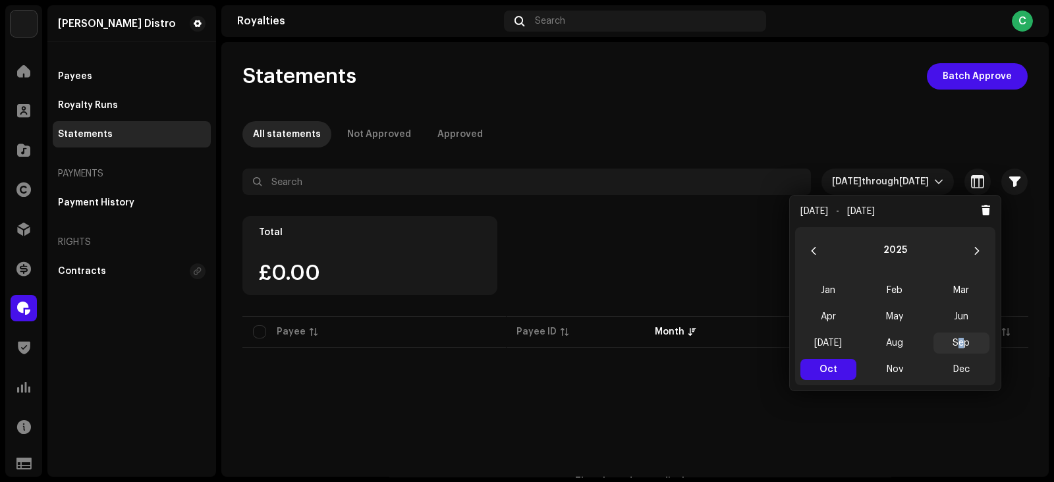
click at [955, 345] on span "Sep" at bounding box center [961, 343] width 56 height 21
click at [955, 345] on span "Sep Sep" at bounding box center [961, 343] width 56 height 21
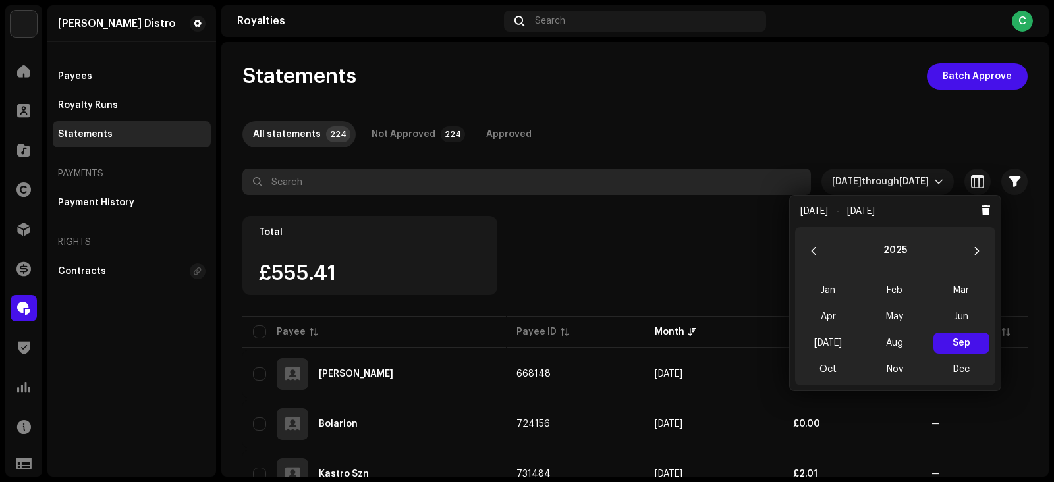
click at [378, 177] on input "text" at bounding box center [526, 182] width 568 height 26
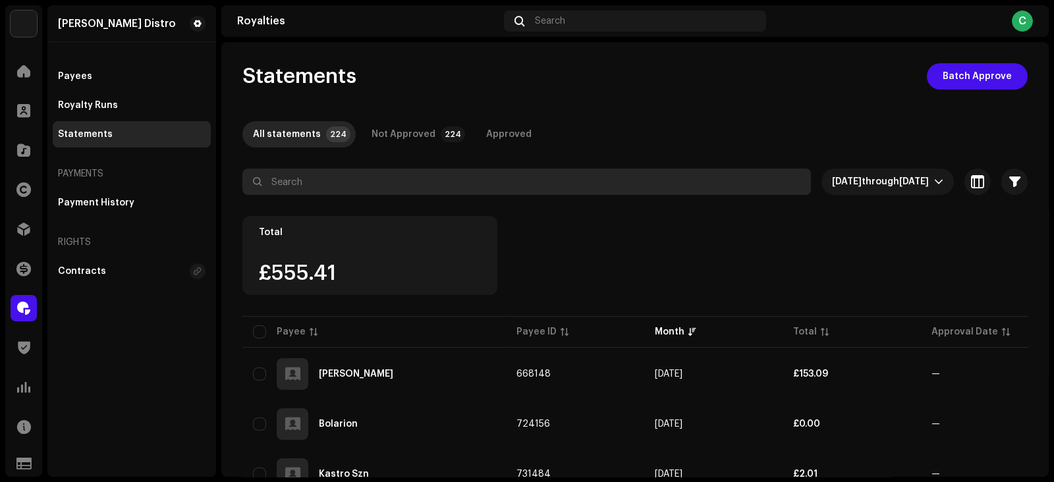
paste input "Faveboy Ryme"
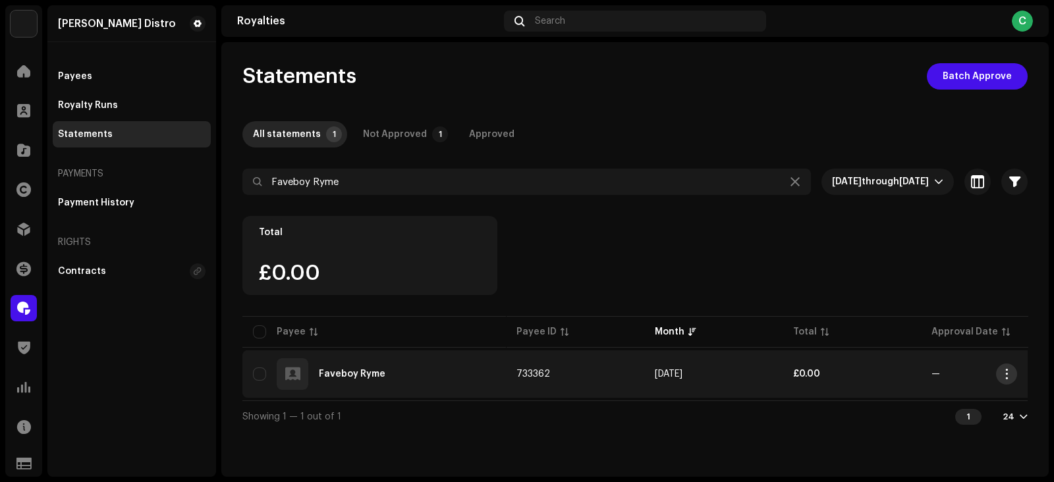
click at [1014, 369] on button "button" at bounding box center [1006, 374] width 21 height 21
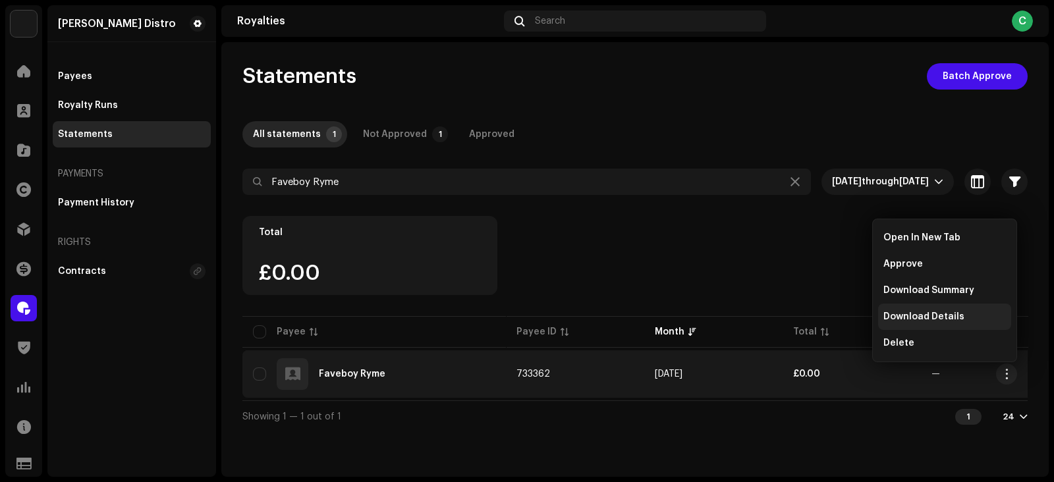
click at [929, 310] on div "Download Details" at bounding box center [944, 317] width 133 height 26
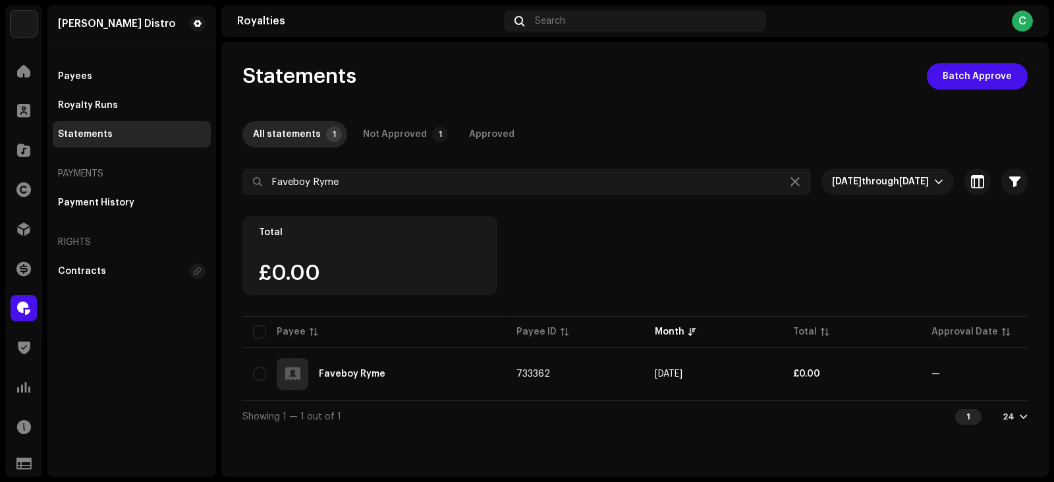
click at [1013, 422] on div "24" at bounding box center [1008, 417] width 12 height 11
click at [989, 395] on div "72" at bounding box center [994, 395] width 54 height 26
click at [406, 202] on div at bounding box center [634, 205] width 785 height 21
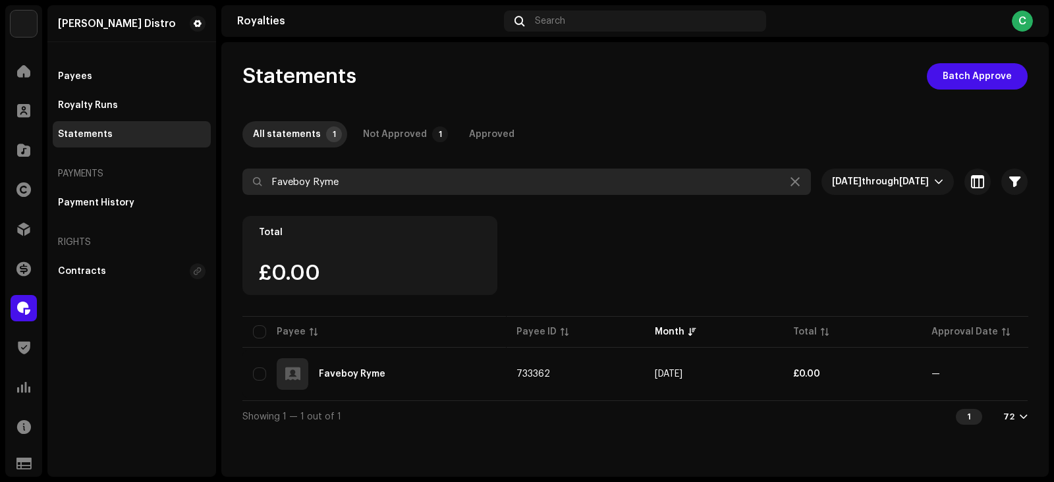
click at [423, 185] on input "Faveboy Ryme" at bounding box center [526, 182] width 568 height 26
paste input "Thugdrax"
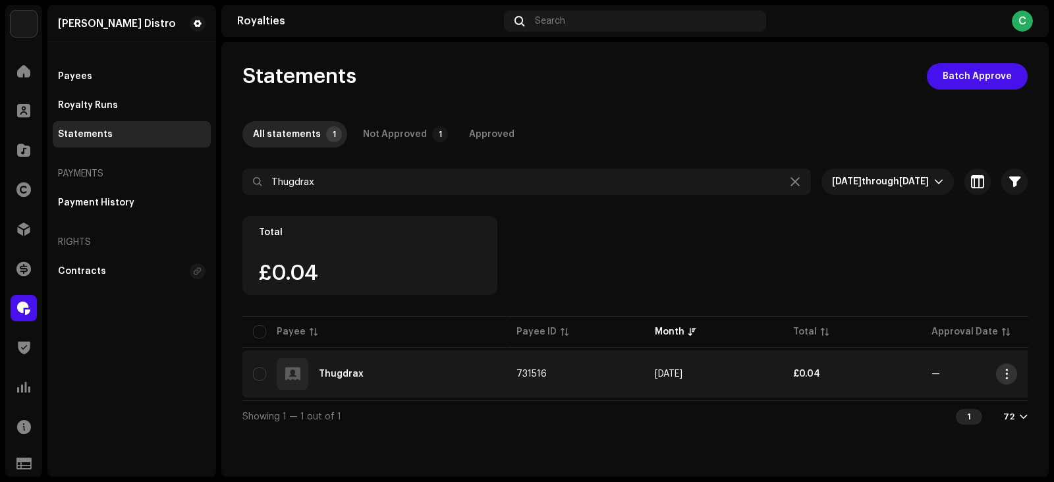
click at [1008, 373] on span "button" at bounding box center [1007, 374] width 10 height 11
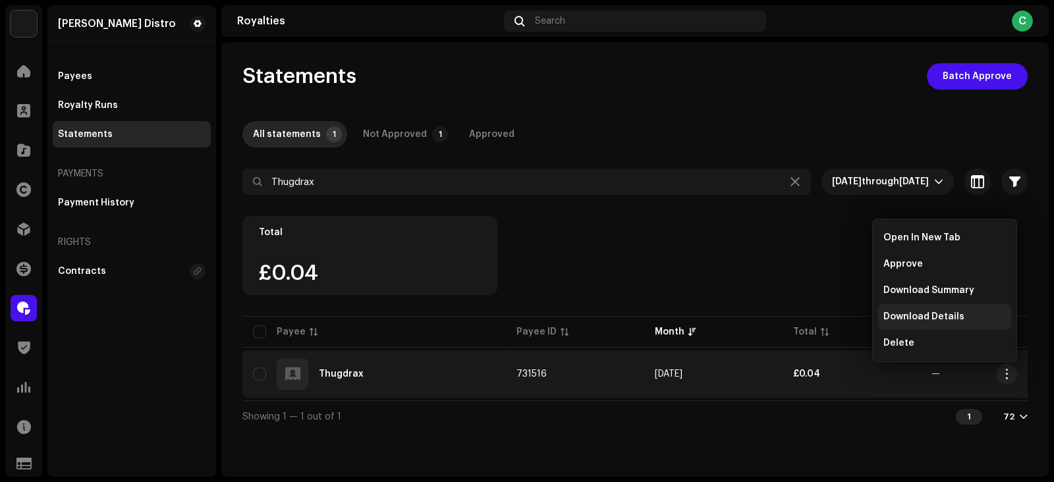
click at [936, 319] on span "Download Details" at bounding box center [923, 317] width 81 height 11
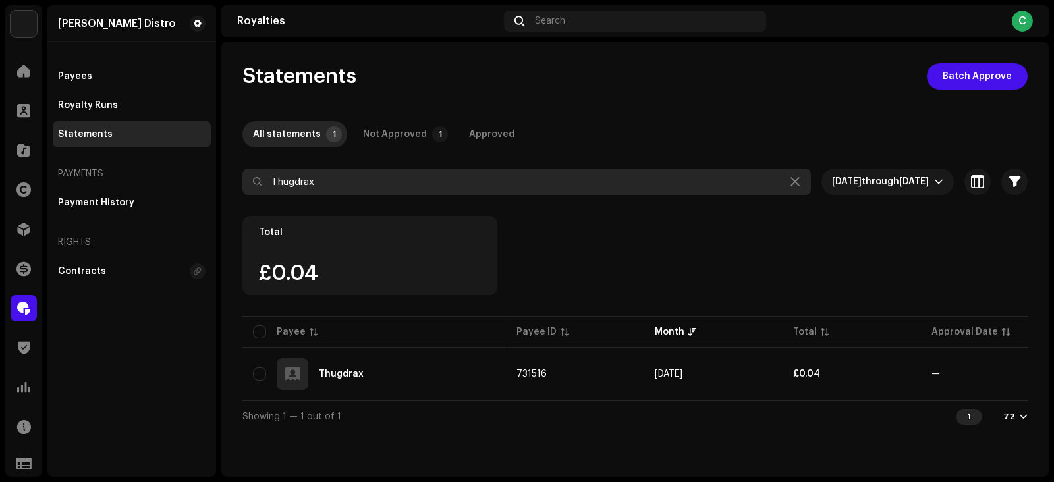
click at [471, 190] on input "Thugdrax" at bounding box center [526, 182] width 568 height 26
paste input "[PERSON_NAME]"
type input "[PERSON_NAME]"
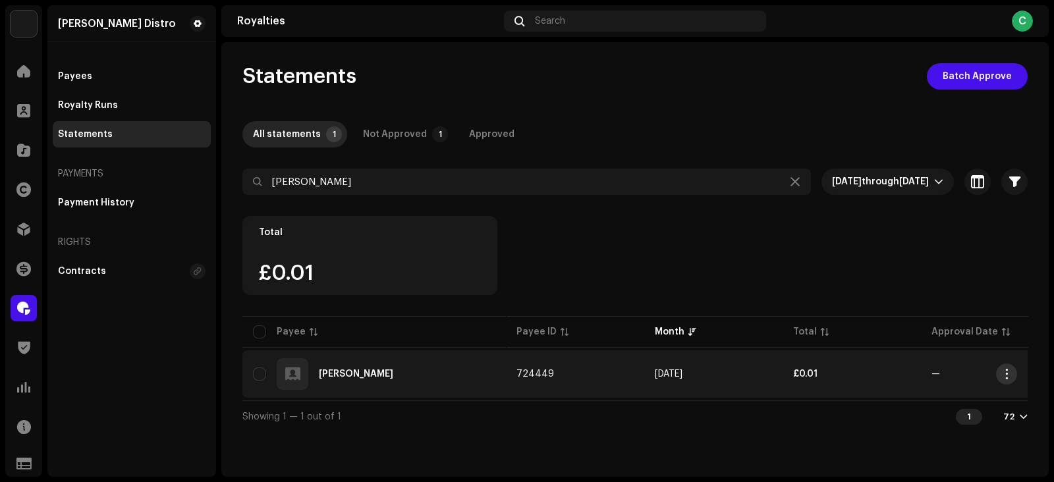
click at [1007, 371] on span "button" at bounding box center [1007, 374] width 10 height 11
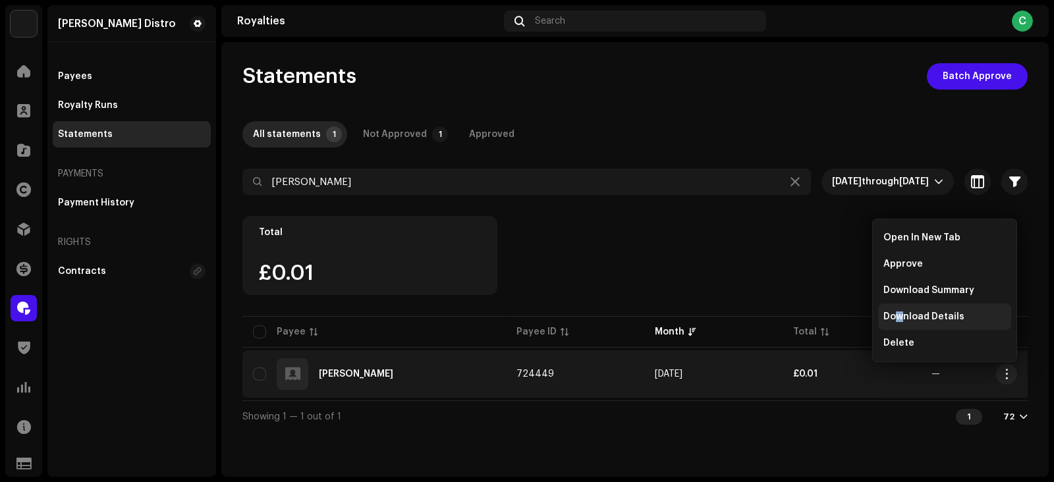
click at [899, 313] on span "Download Details" at bounding box center [923, 317] width 81 height 11
